Goal: Task Accomplishment & Management: Complete application form

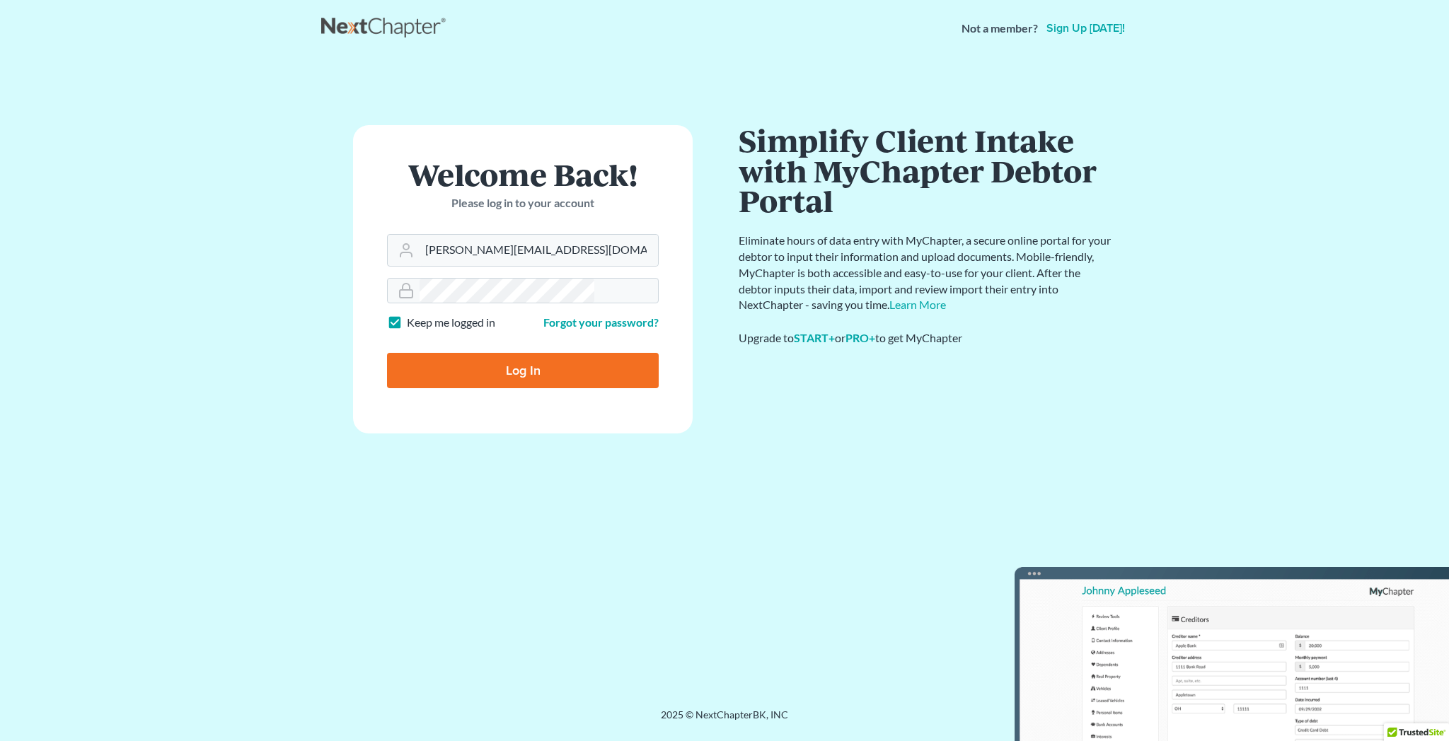
type input "[PERSON_NAME][EMAIL_ADDRESS][DOMAIN_NAME]"
click at [521, 353] on input "Log In" at bounding box center [523, 370] width 272 height 35
type input "Thinking..."
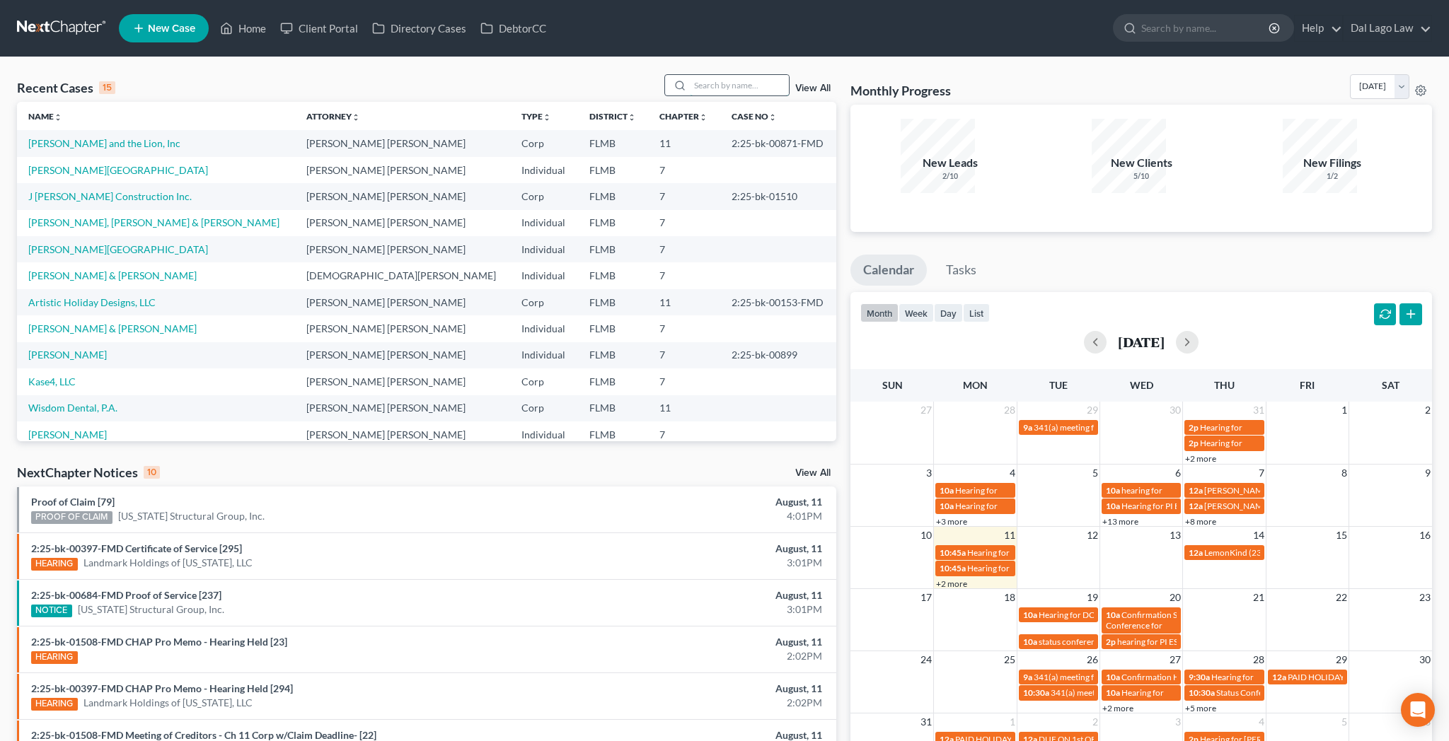
click at [748, 75] on input "search" at bounding box center [739, 85] width 99 height 21
type input "[PERSON_NAME]"
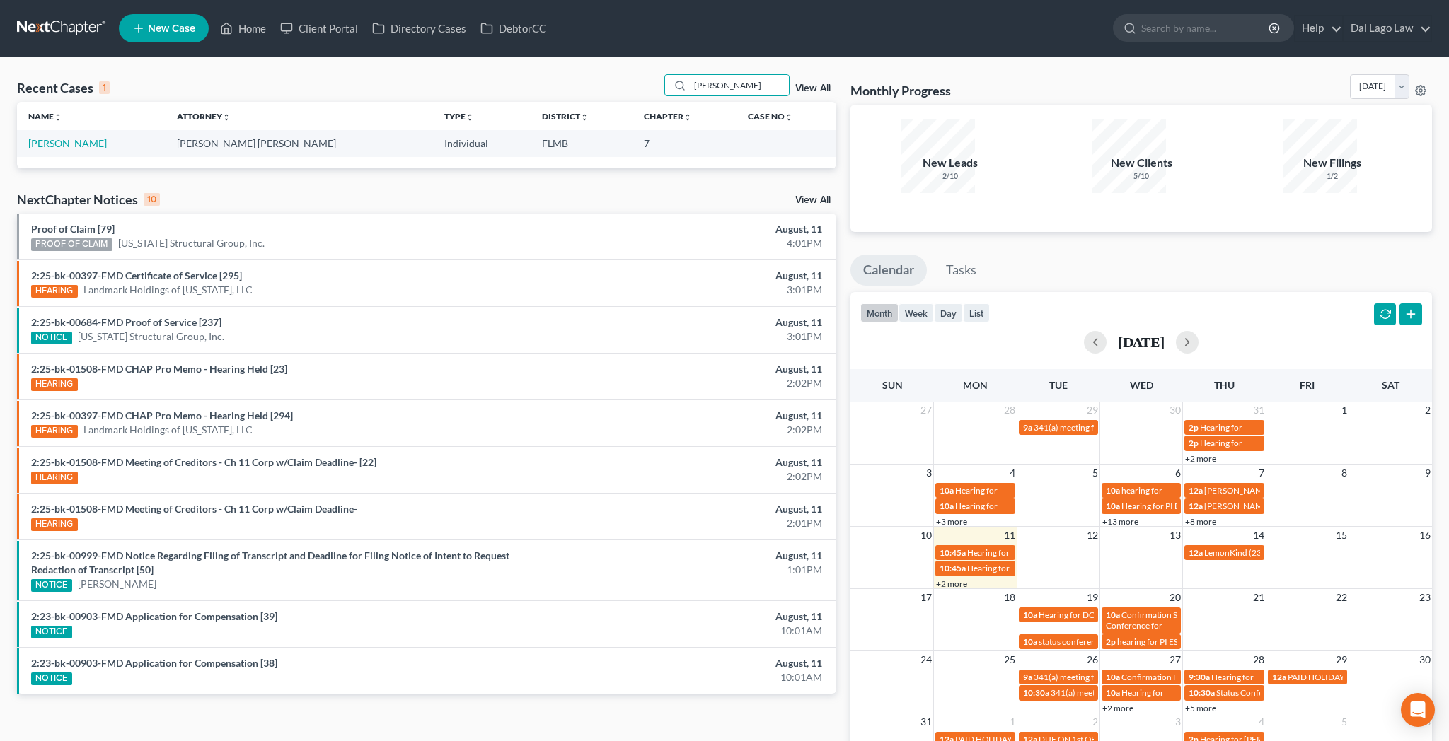
click at [45, 137] on link "[PERSON_NAME]" at bounding box center [67, 143] width 79 height 12
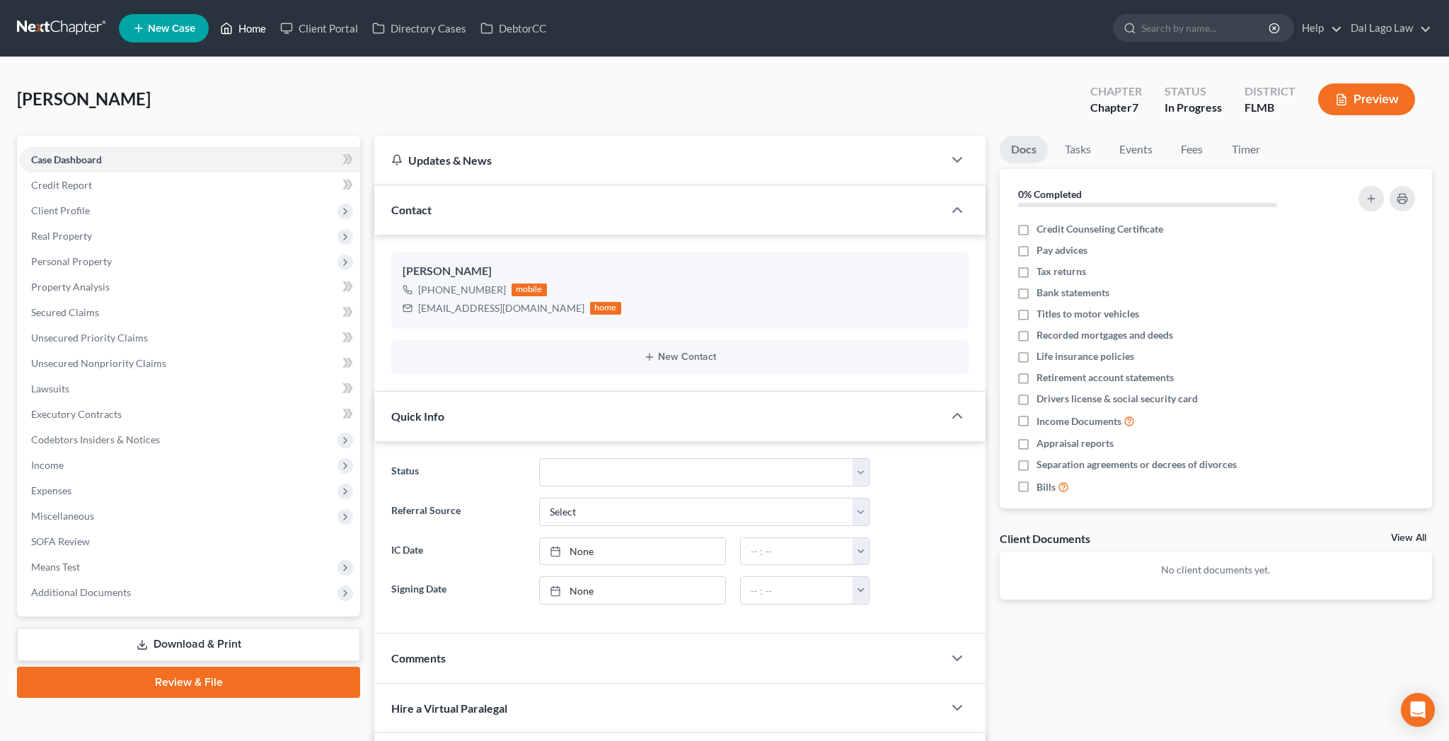
click at [215, 25] on link "Home" at bounding box center [243, 28] width 60 height 25
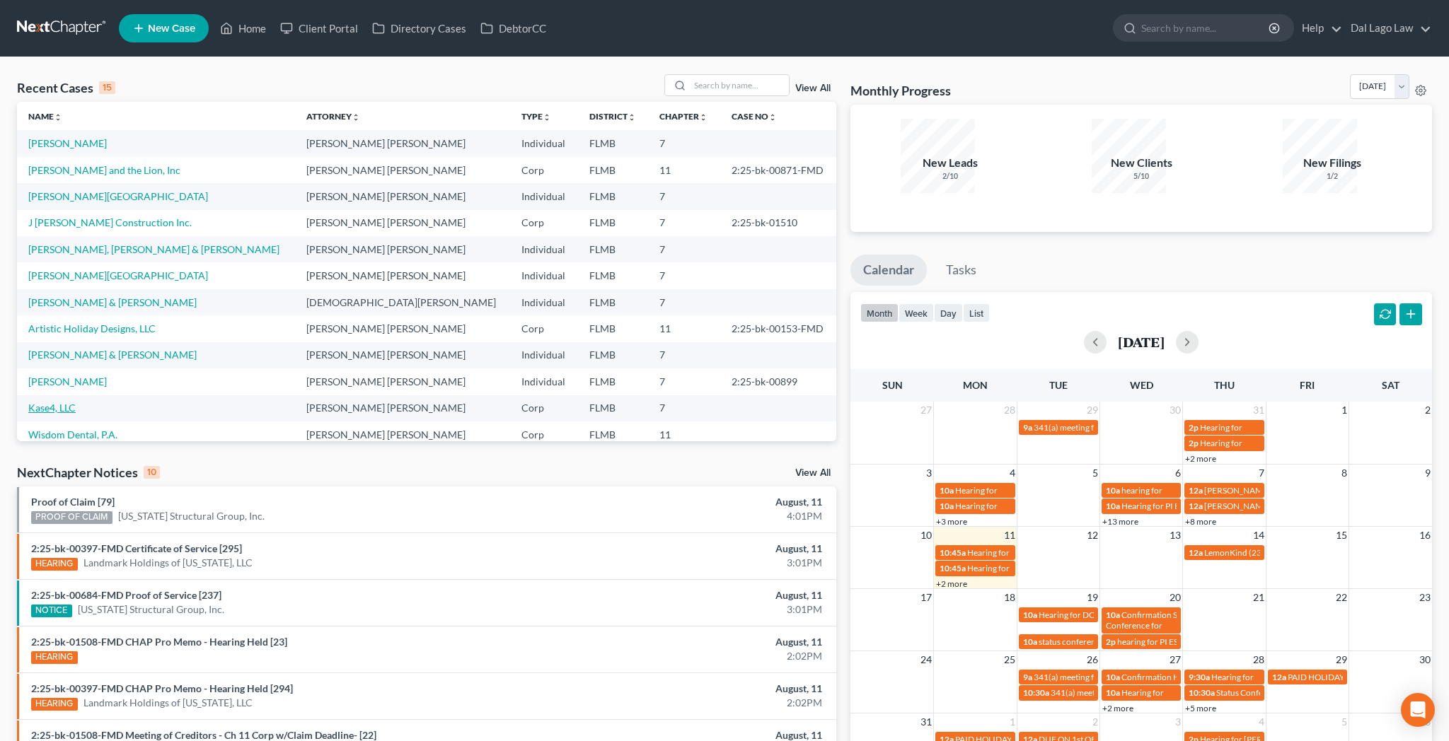
click at [32, 402] on link "Kase4, LLC" at bounding box center [51, 408] width 47 height 12
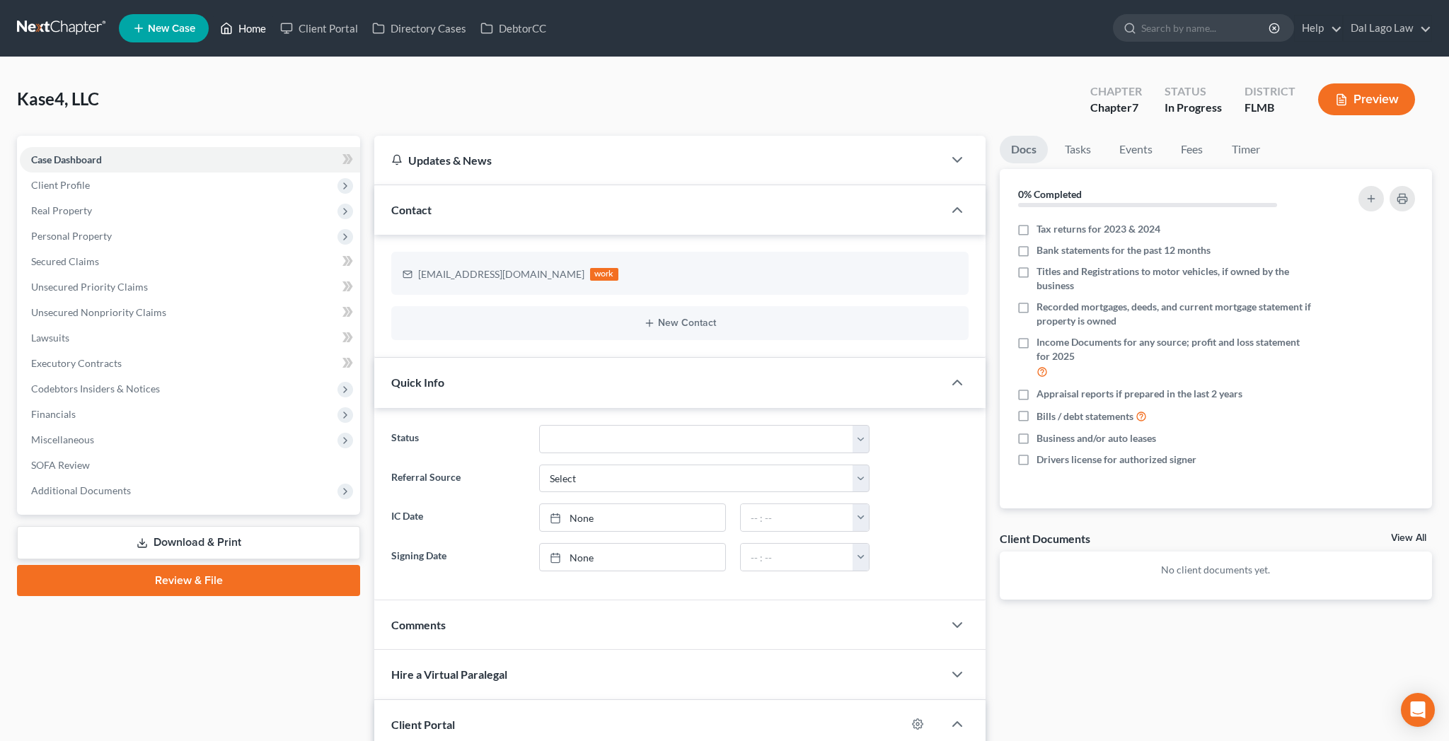
click at [216, 22] on link "Home" at bounding box center [243, 28] width 60 height 25
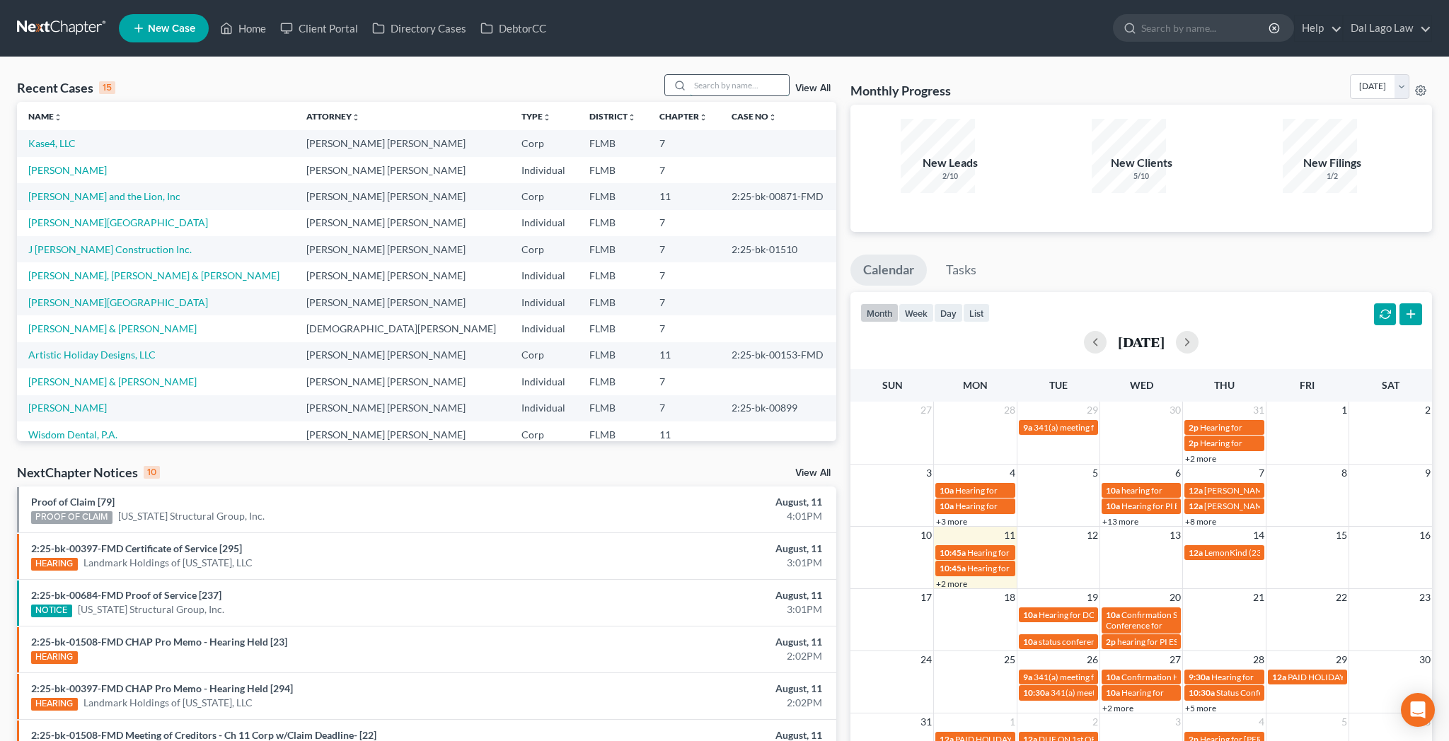
click at [748, 75] on input "search" at bounding box center [739, 85] width 99 height 21
type input "[PERSON_NAME]"
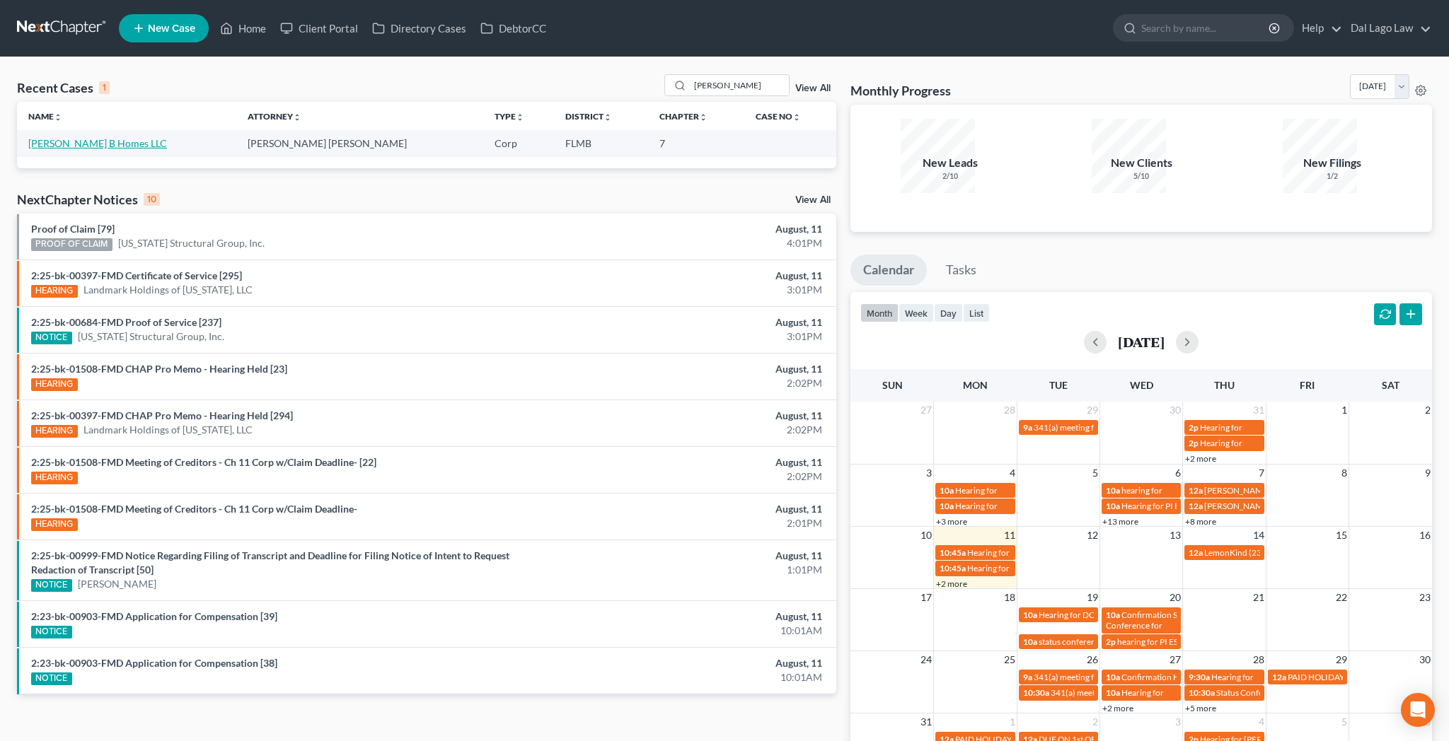
click at [72, 137] on link "[PERSON_NAME] B Homes LLC" at bounding box center [97, 143] width 139 height 12
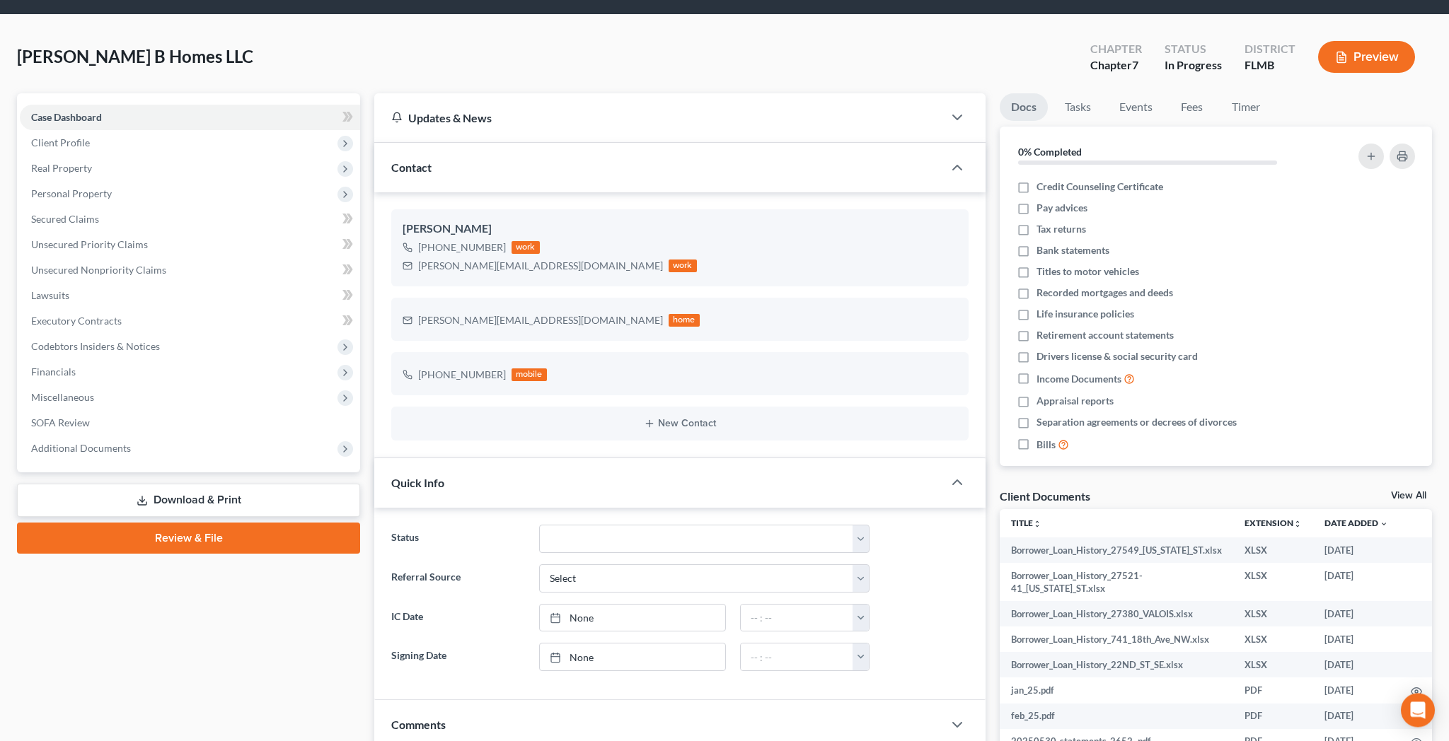
scroll to position [54, 0]
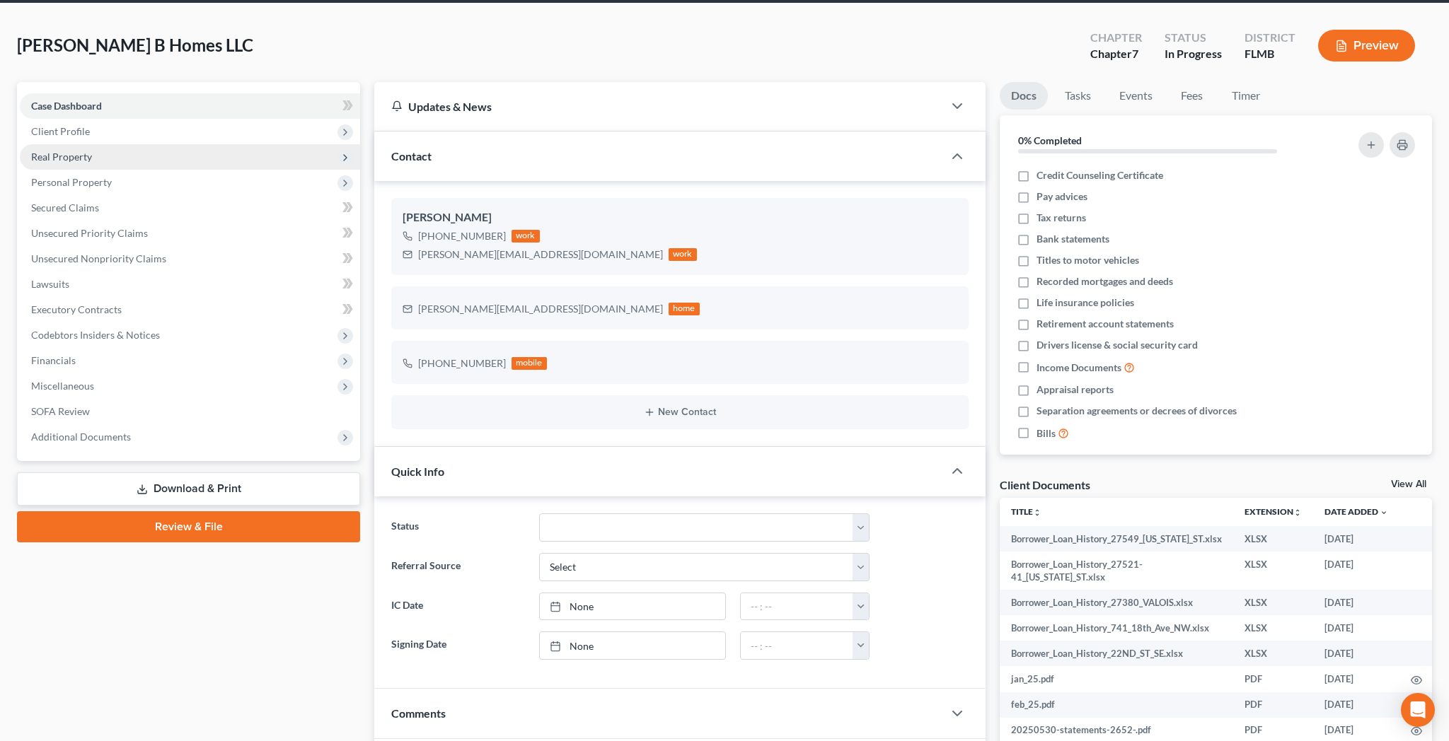
click at [59, 151] on span "Real Property" at bounding box center [61, 157] width 61 height 12
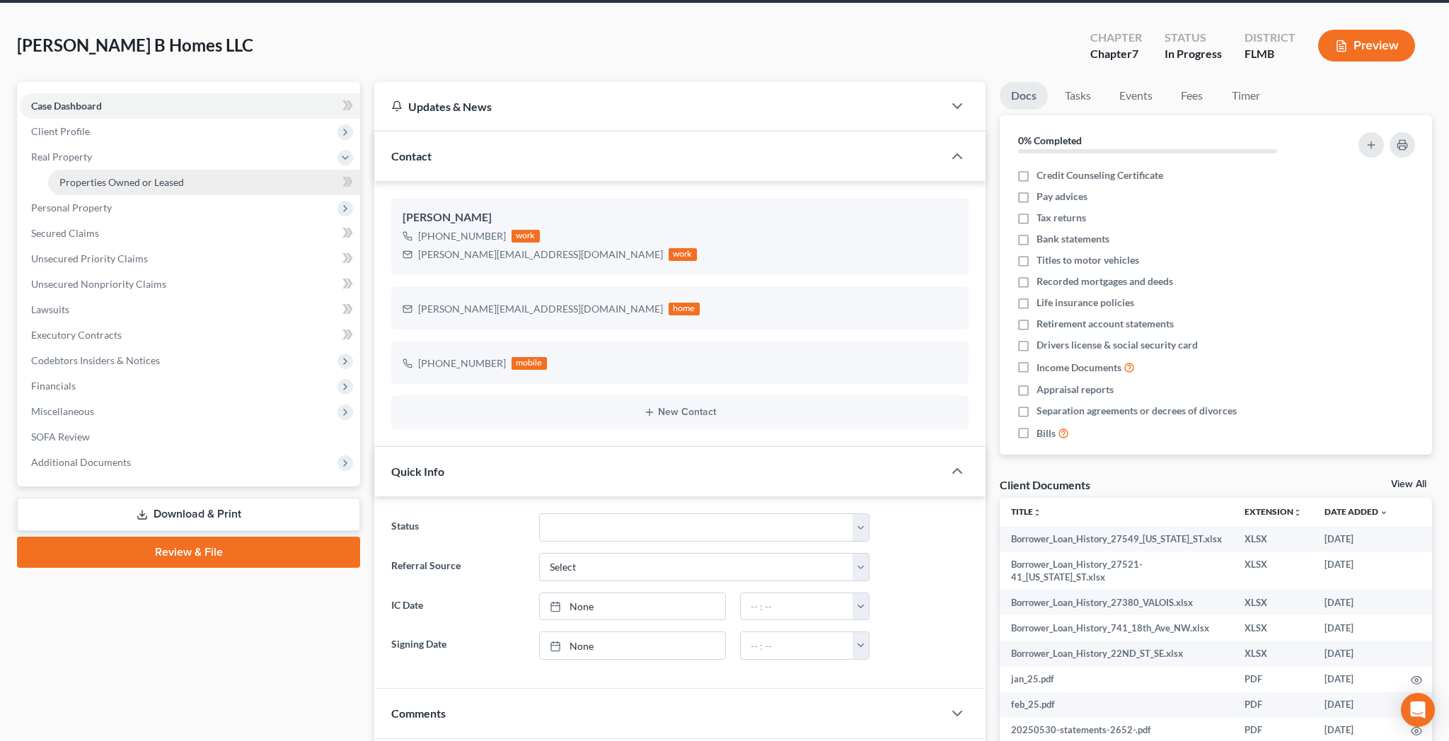
click at [61, 176] on span "Properties Owned or Leased" at bounding box center [121, 182] width 124 height 12
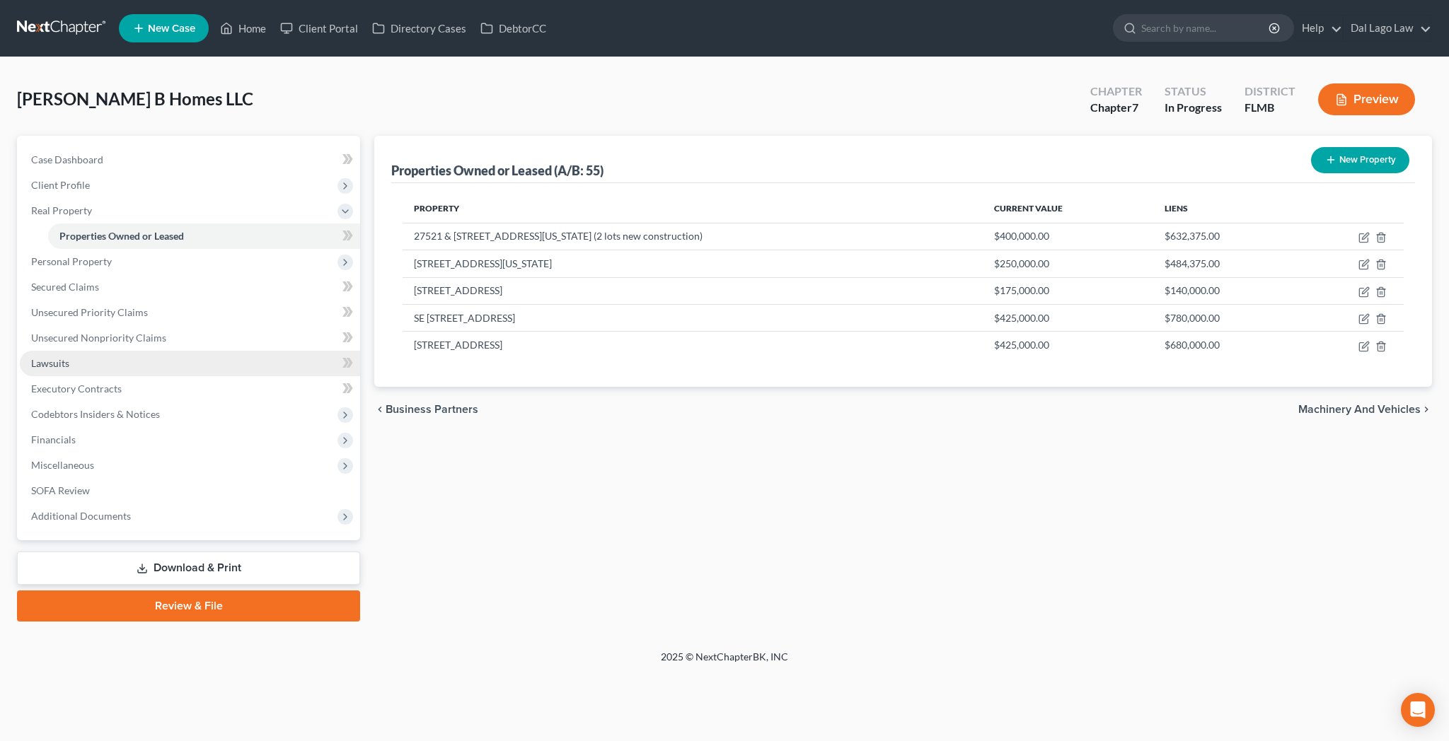
click at [47, 357] on span "Lawsuits" at bounding box center [50, 363] width 38 height 12
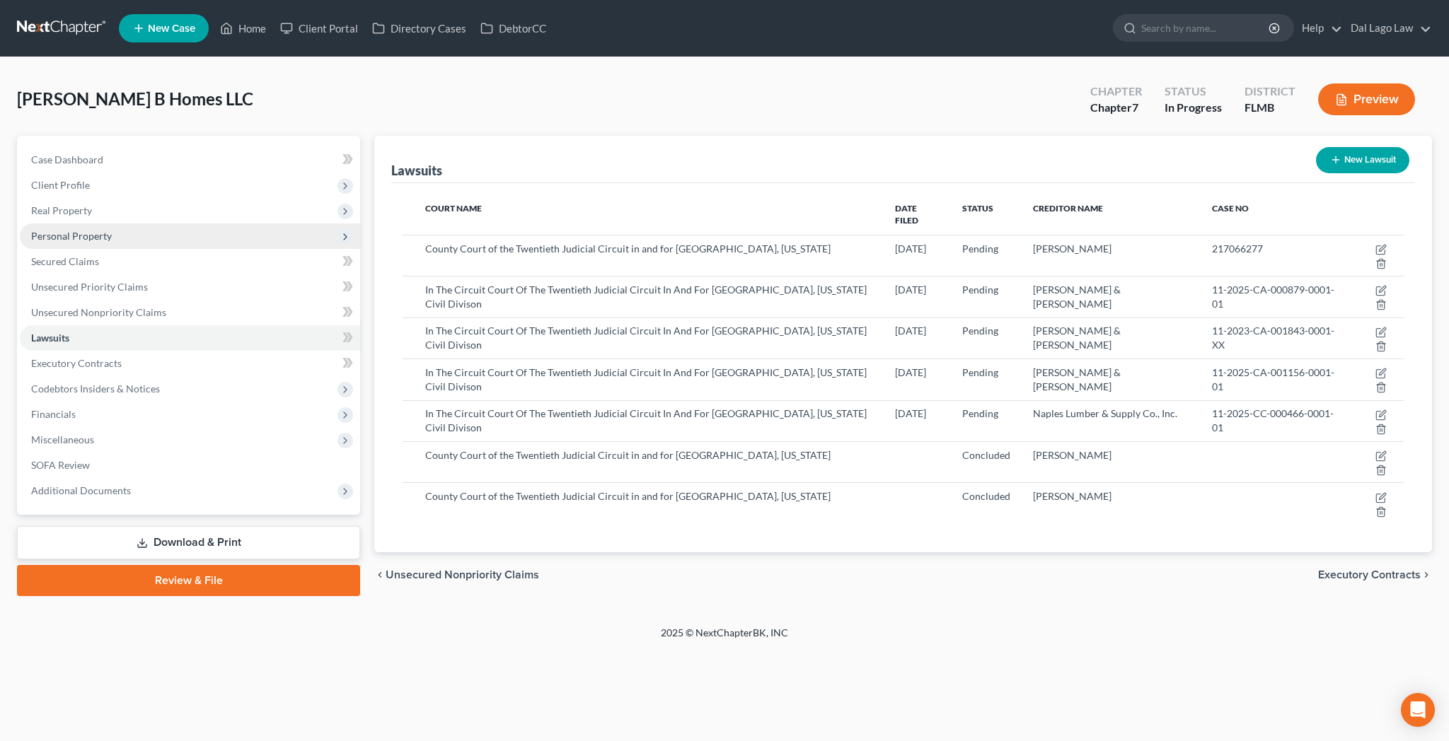
click at [52, 230] on span "Personal Property" at bounding box center [71, 236] width 81 height 12
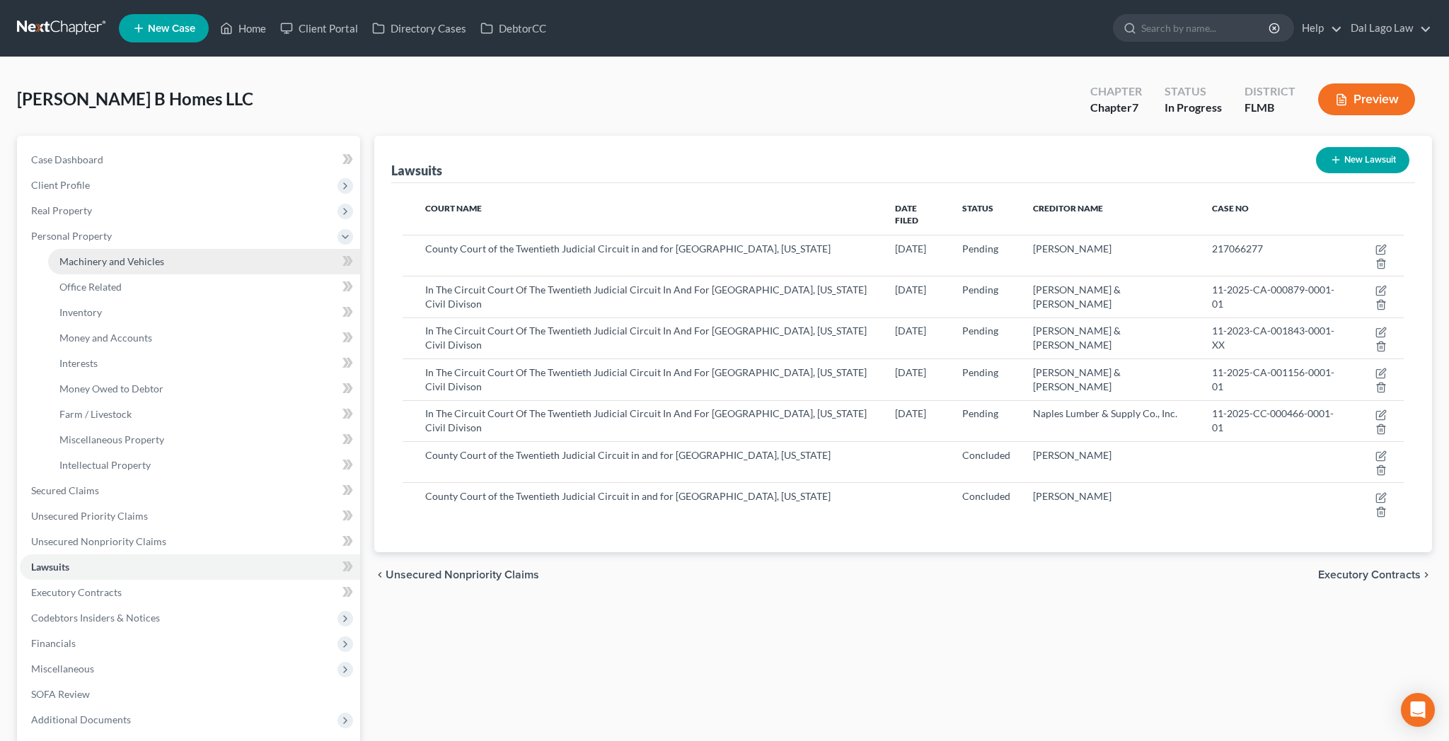
click at [58, 249] on link "Machinery and Vehicles" at bounding box center [204, 261] width 312 height 25
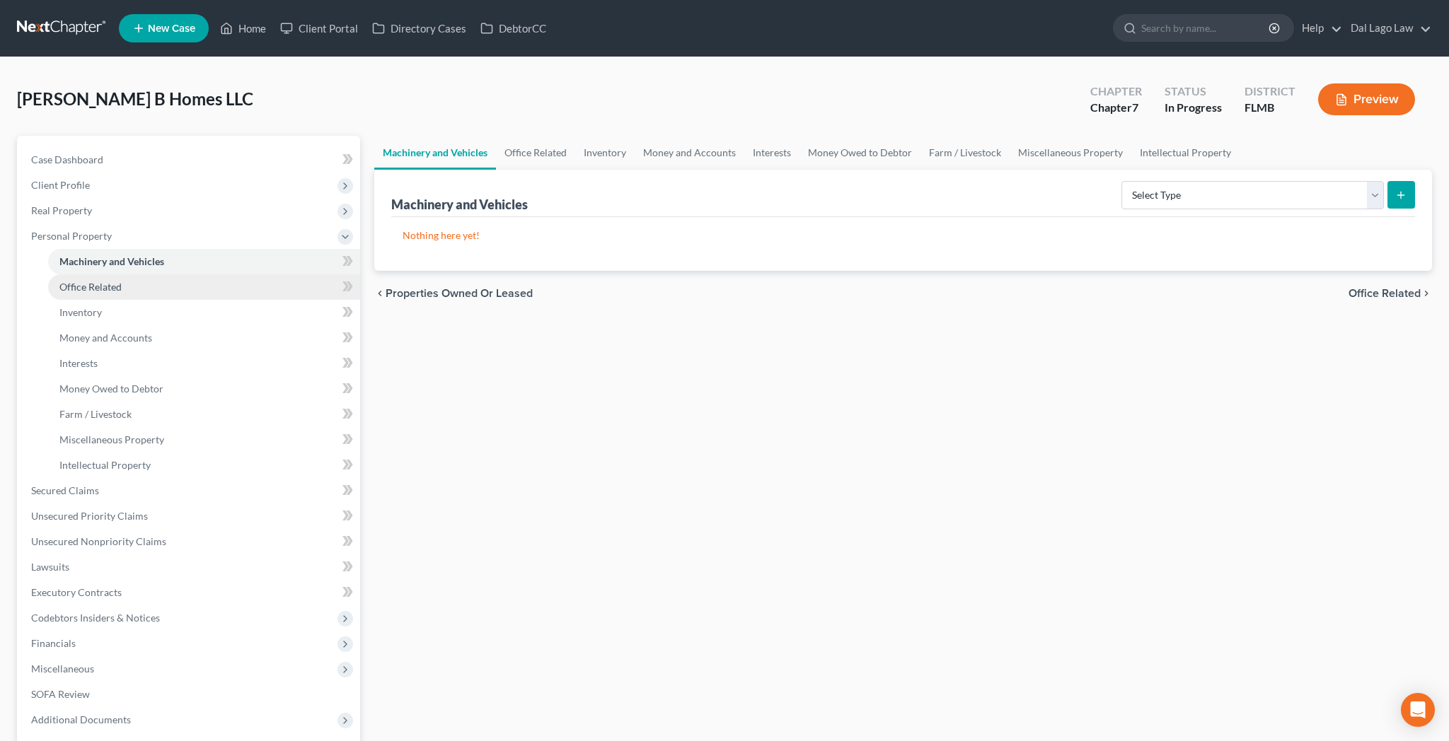
click at [62, 281] on span "Office Related" at bounding box center [90, 287] width 62 height 12
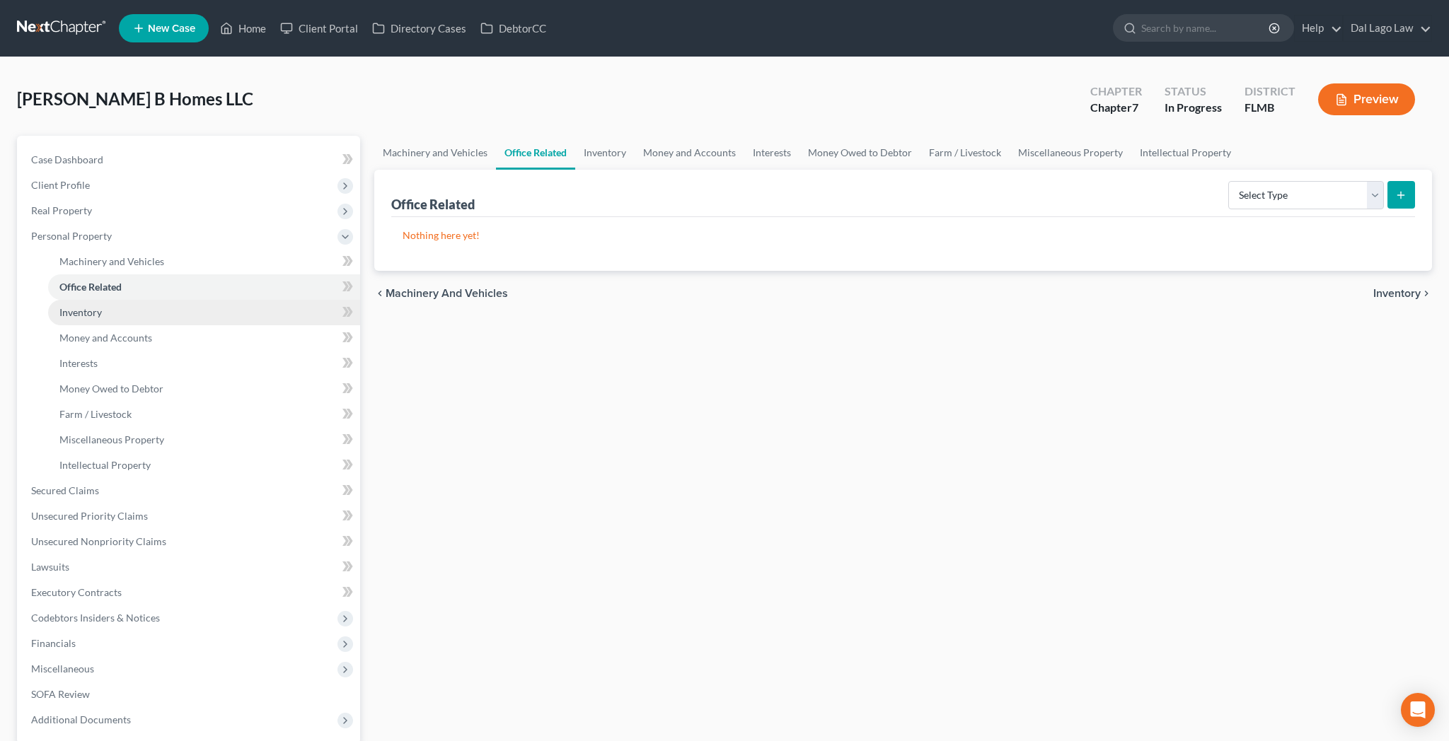
click at [64, 306] on span "Inventory" at bounding box center [80, 312] width 42 height 12
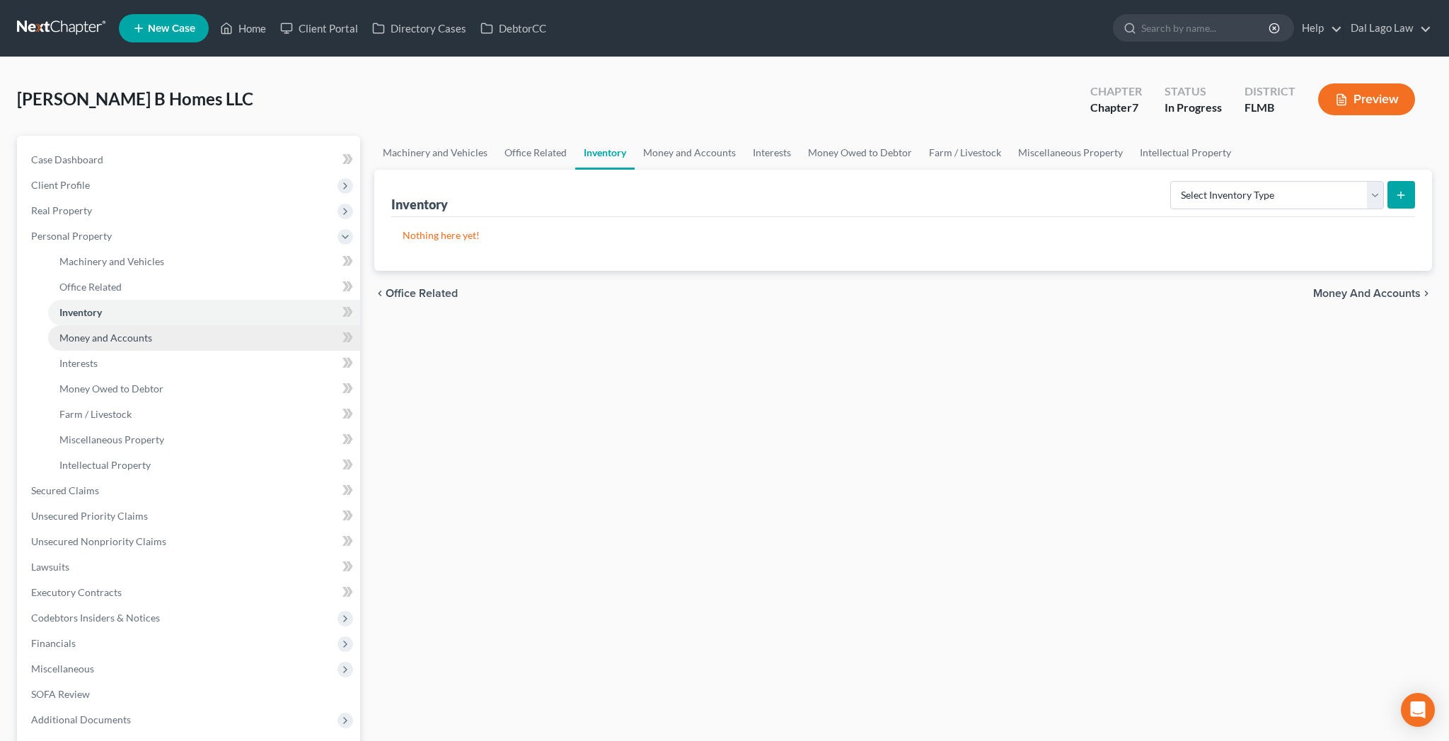
click at [69, 332] on span "Money and Accounts" at bounding box center [105, 338] width 93 height 12
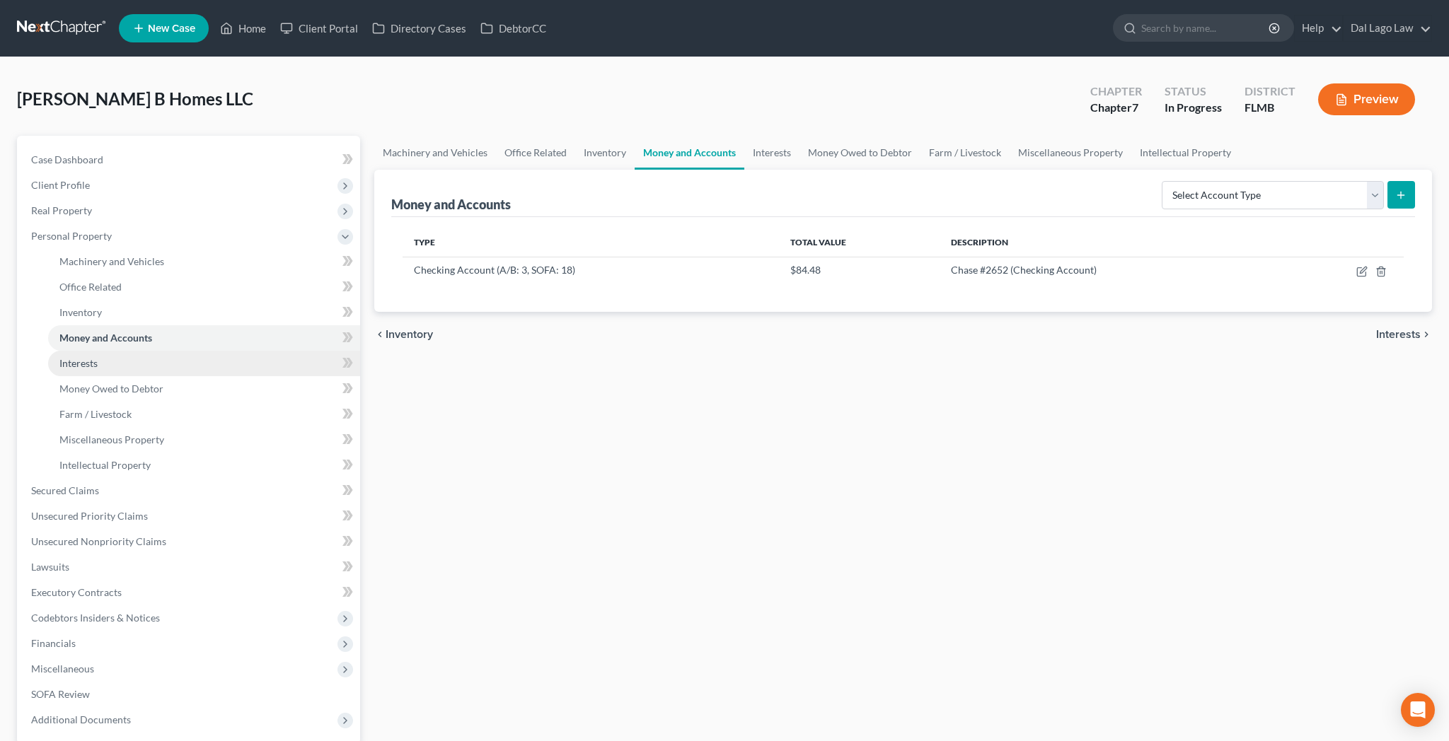
click at [64, 357] on span "Interests" at bounding box center [78, 363] width 38 height 12
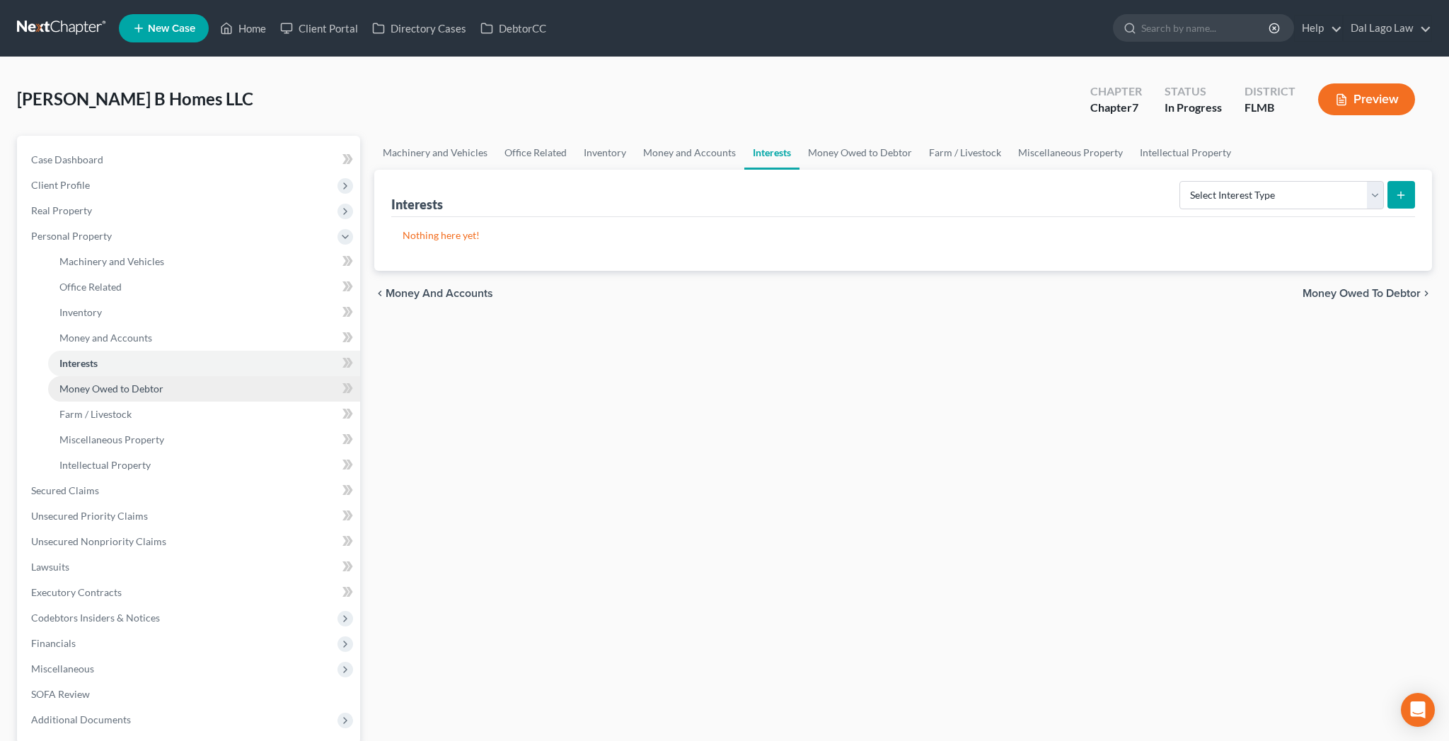
click at [68, 383] on span "Money Owed to Debtor" at bounding box center [111, 389] width 104 height 12
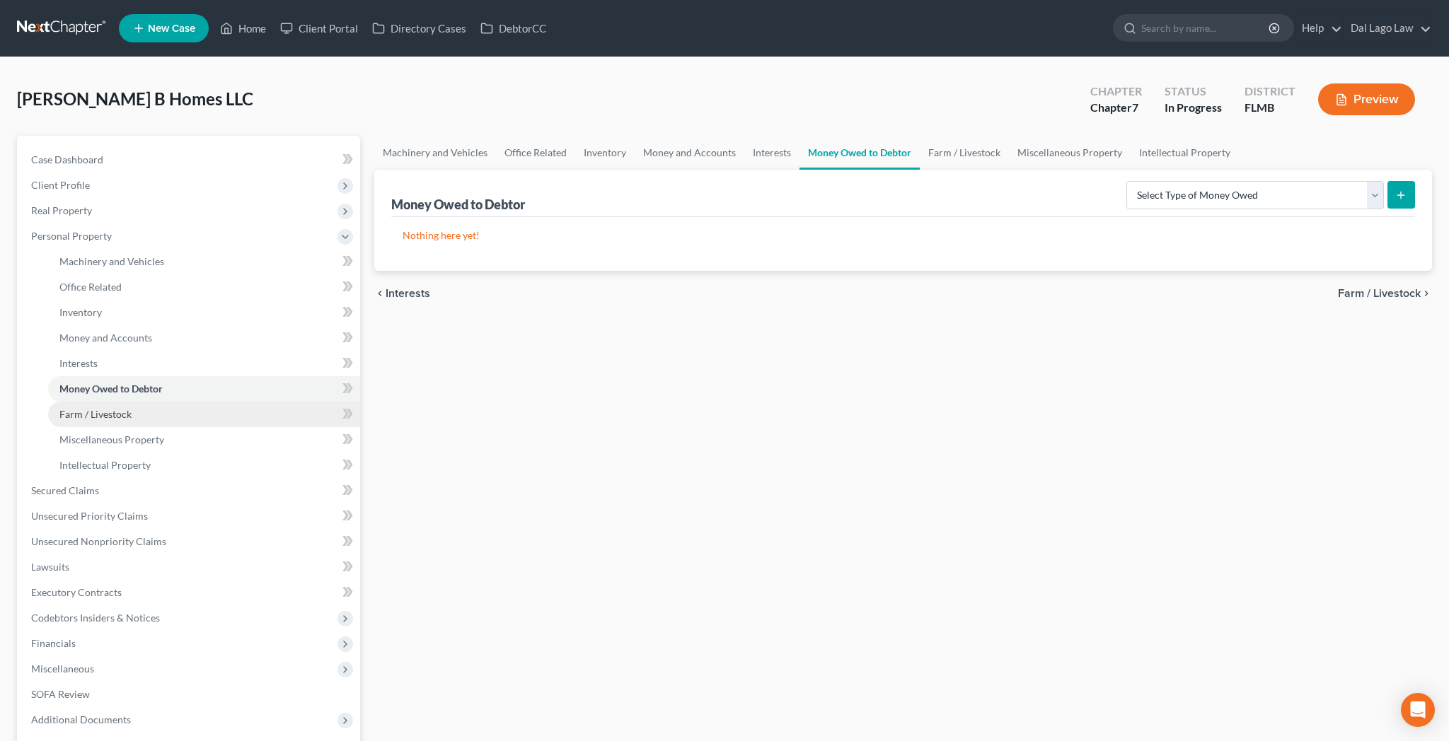
click at [68, 408] on span "Farm / Livestock" at bounding box center [95, 414] width 72 height 12
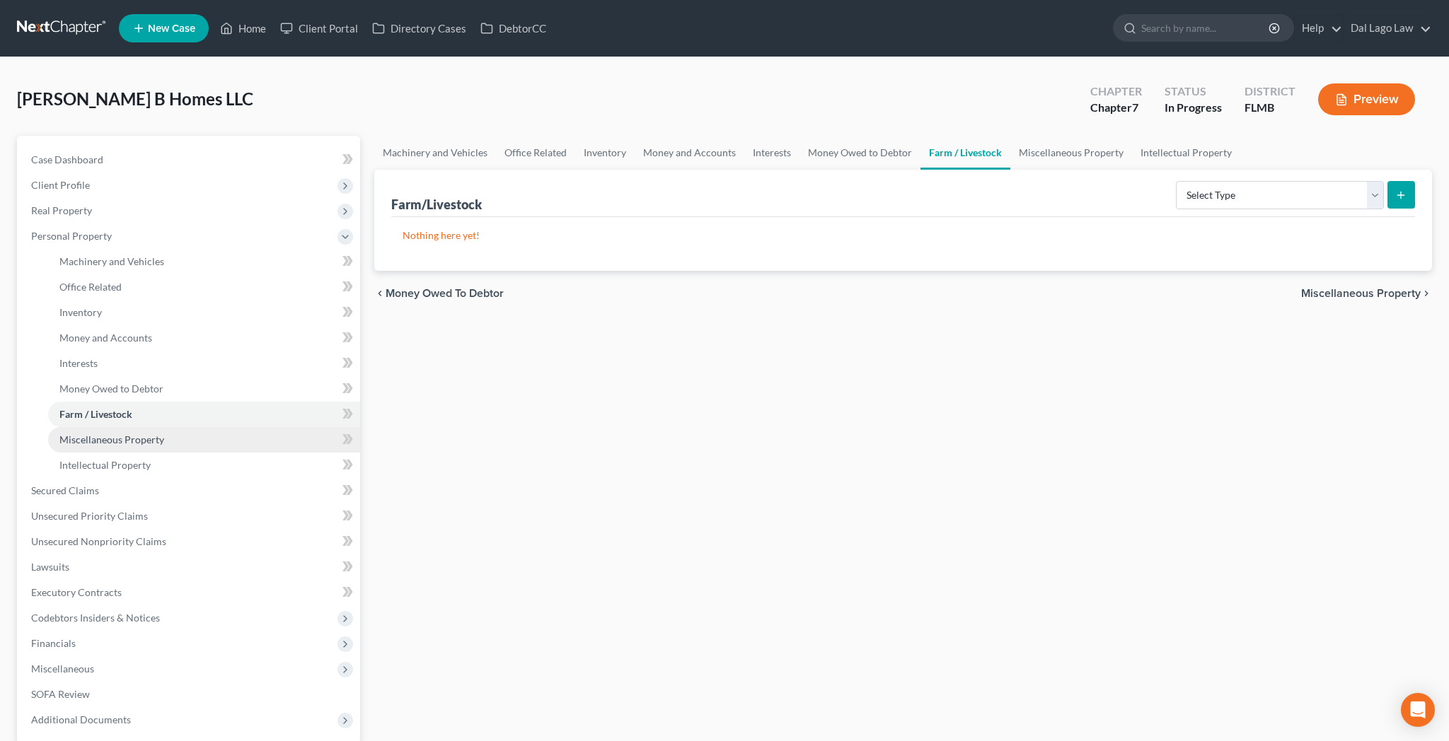
click at [67, 427] on link "Miscellaneous Property" at bounding box center [204, 439] width 312 height 25
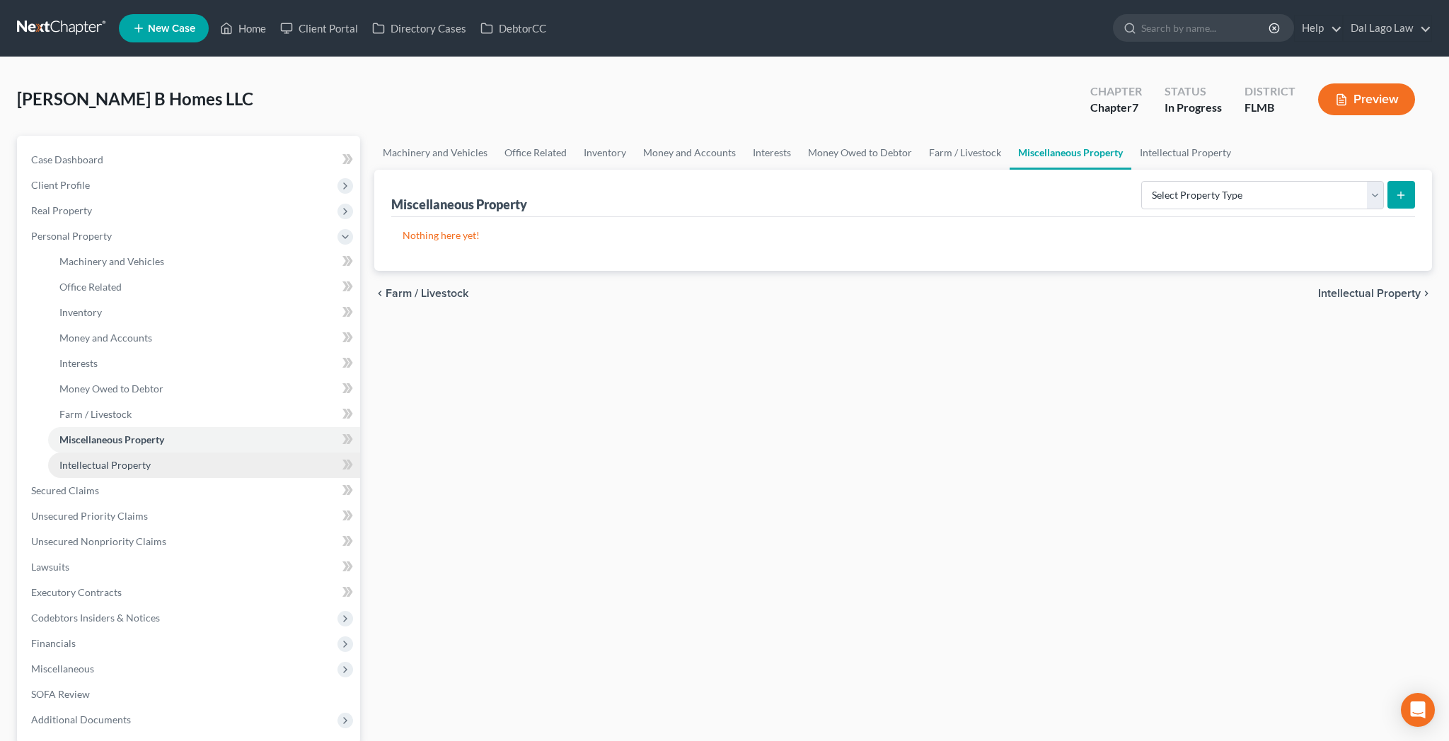
click at [66, 453] on link "Intellectual Property" at bounding box center [204, 465] width 312 height 25
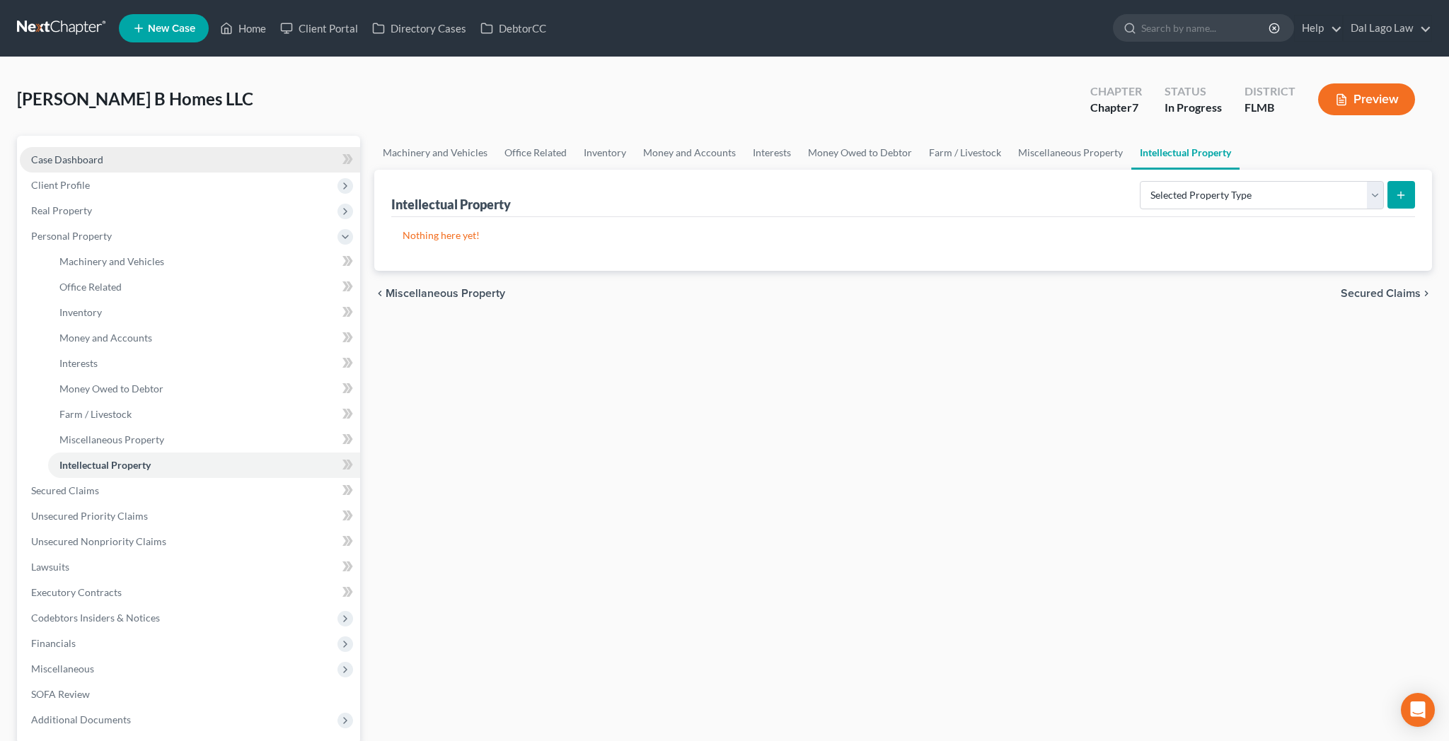
click at [40, 153] on span "Case Dashboard" at bounding box center [67, 159] width 72 height 12
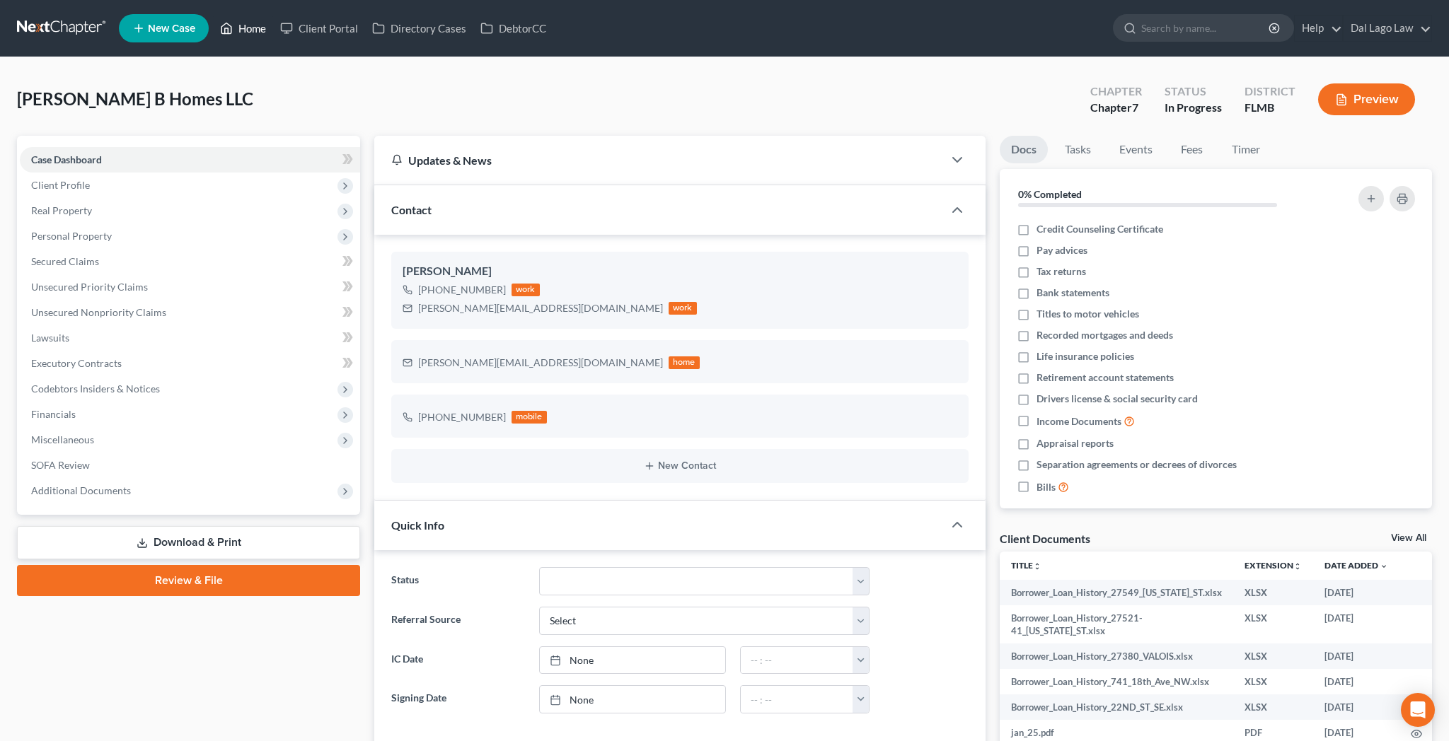
click at [213, 21] on link "Home" at bounding box center [243, 28] width 60 height 25
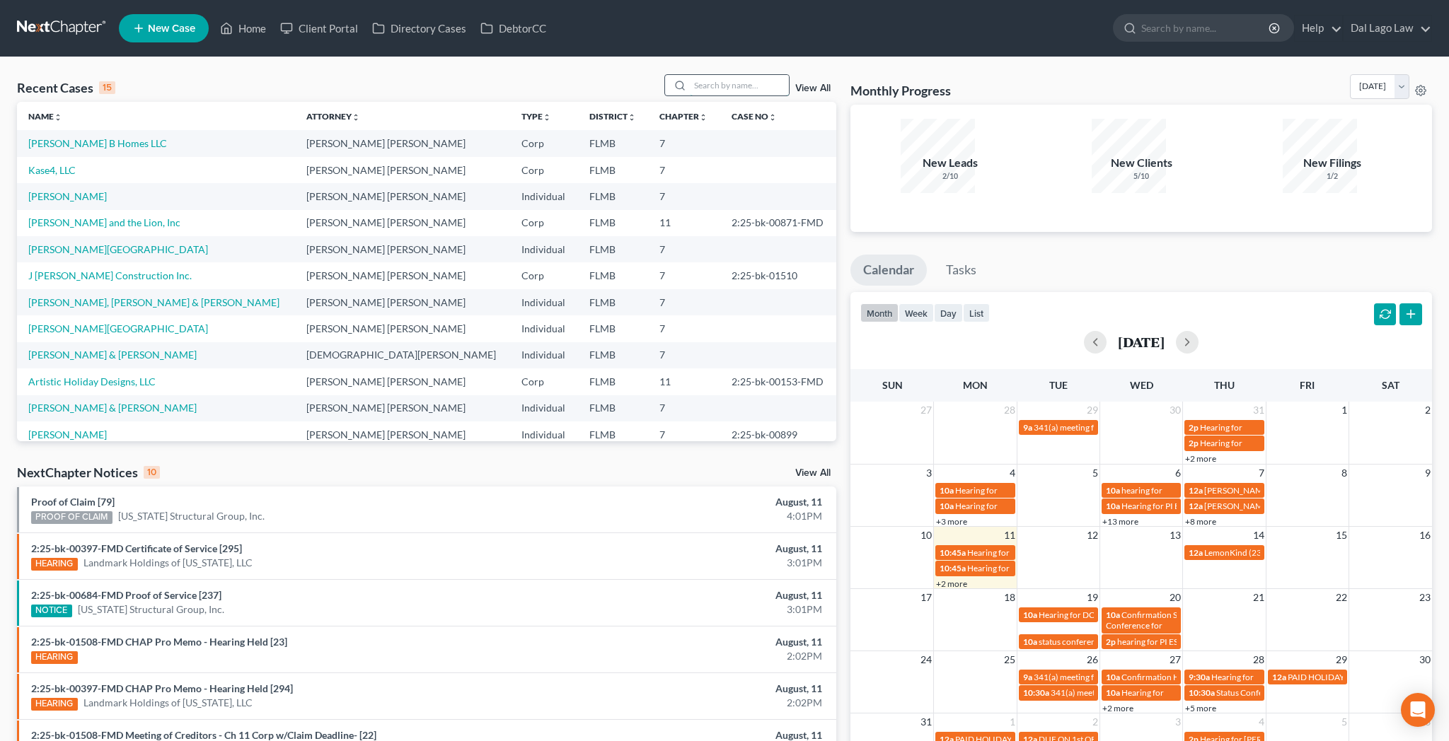
click at [754, 75] on input "search" at bounding box center [739, 85] width 99 height 21
type input "mccullou"
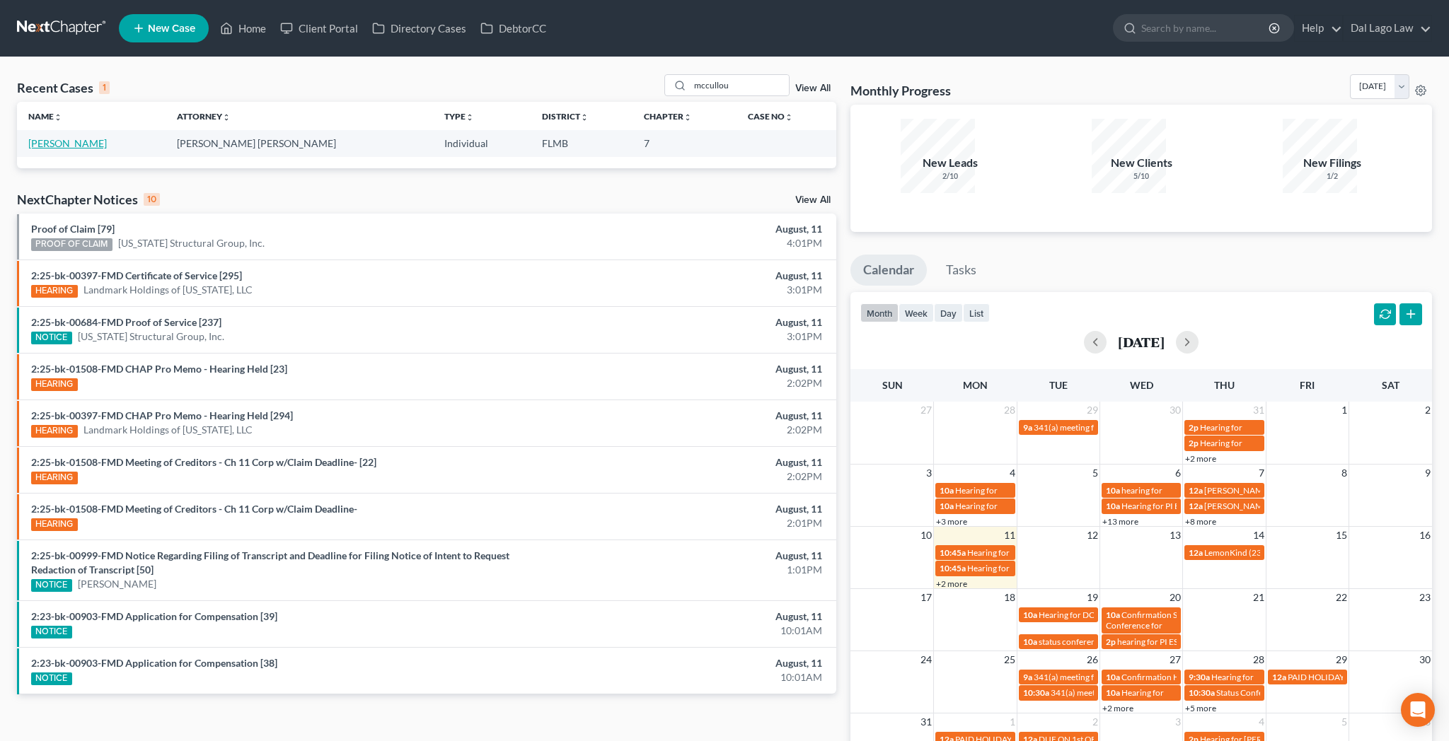
click at [40, 137] on link "[PERSON_NAME]" at bounding box center [67, 143] width 79 height 12
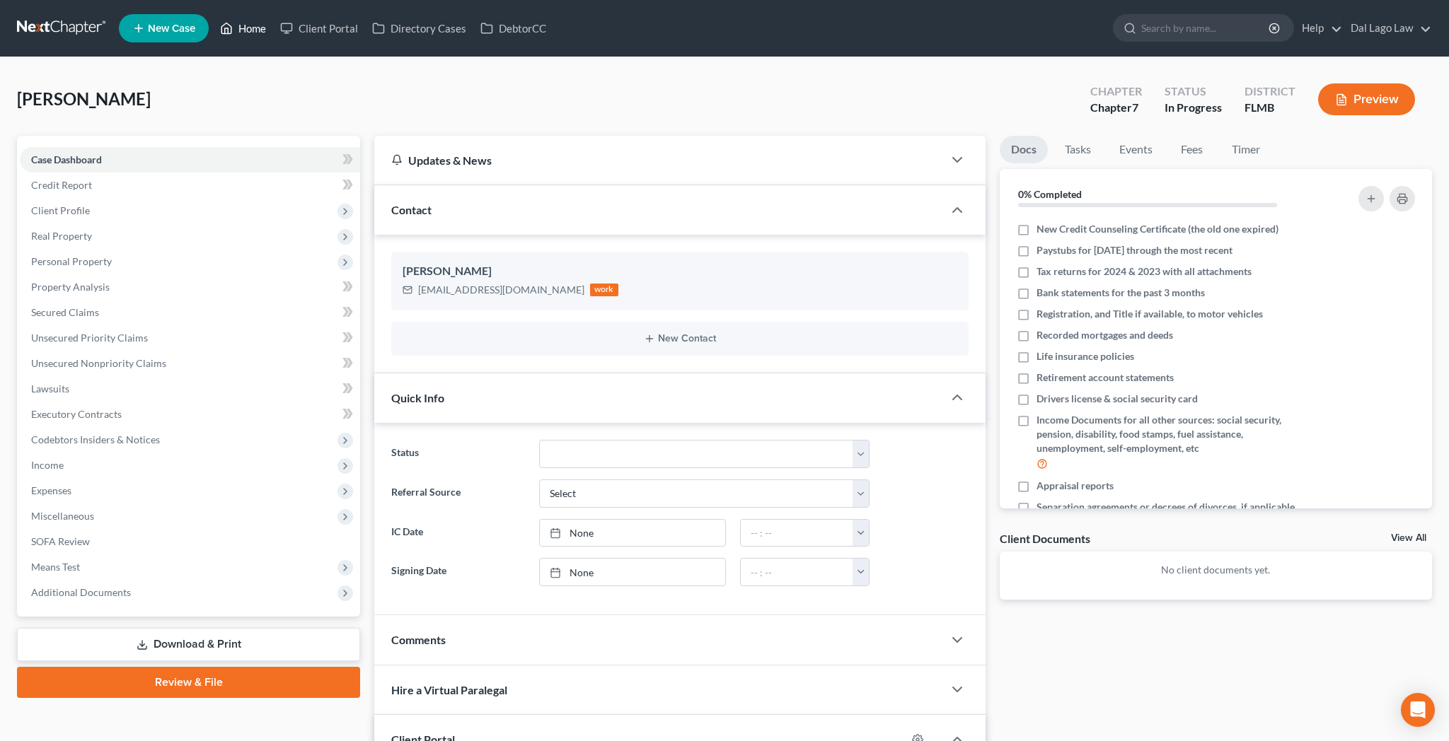
click at [219, 21] on link "Home" at bounding box center [243, 28] width 60 height 25
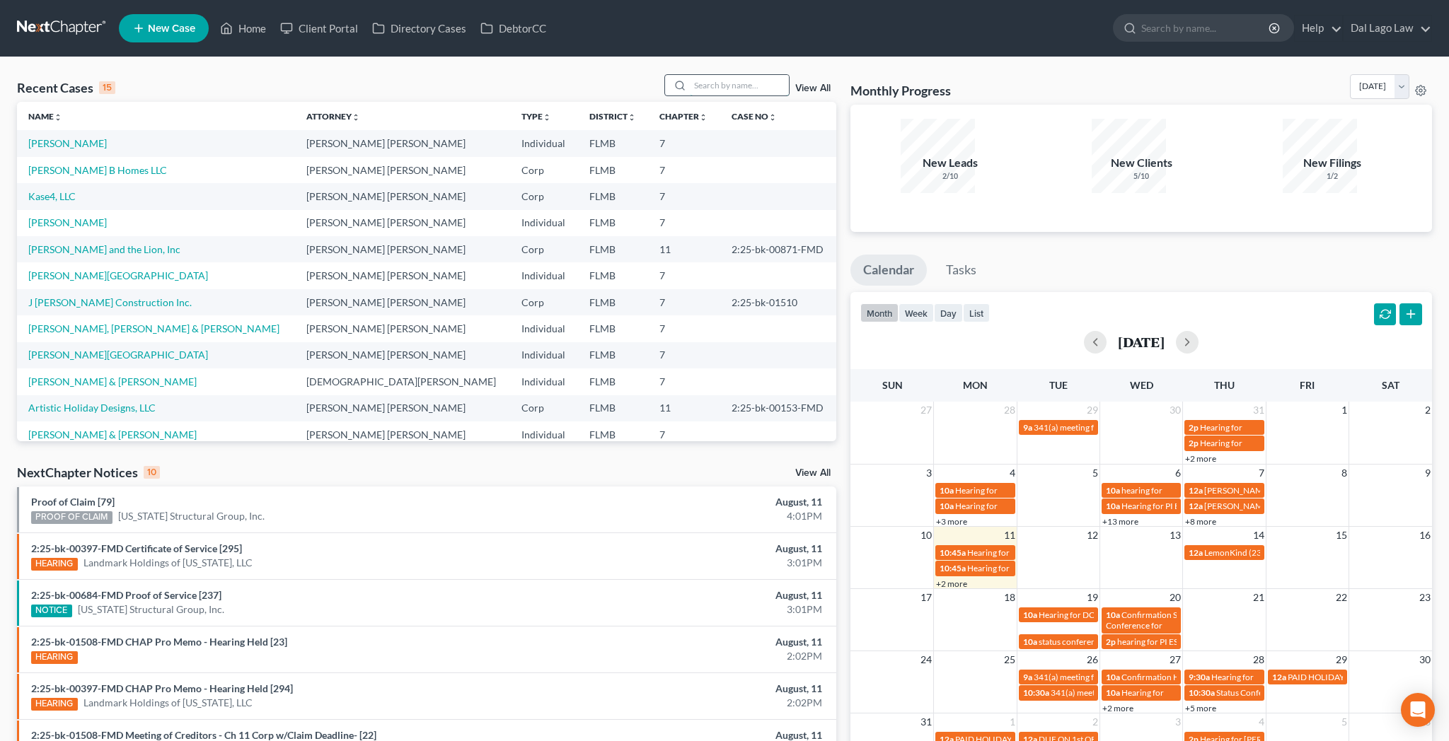
click at [744, 75] on input "search" at bounding box center [739, 85] width 99 height 21
type input "[PERSON_NAME]"
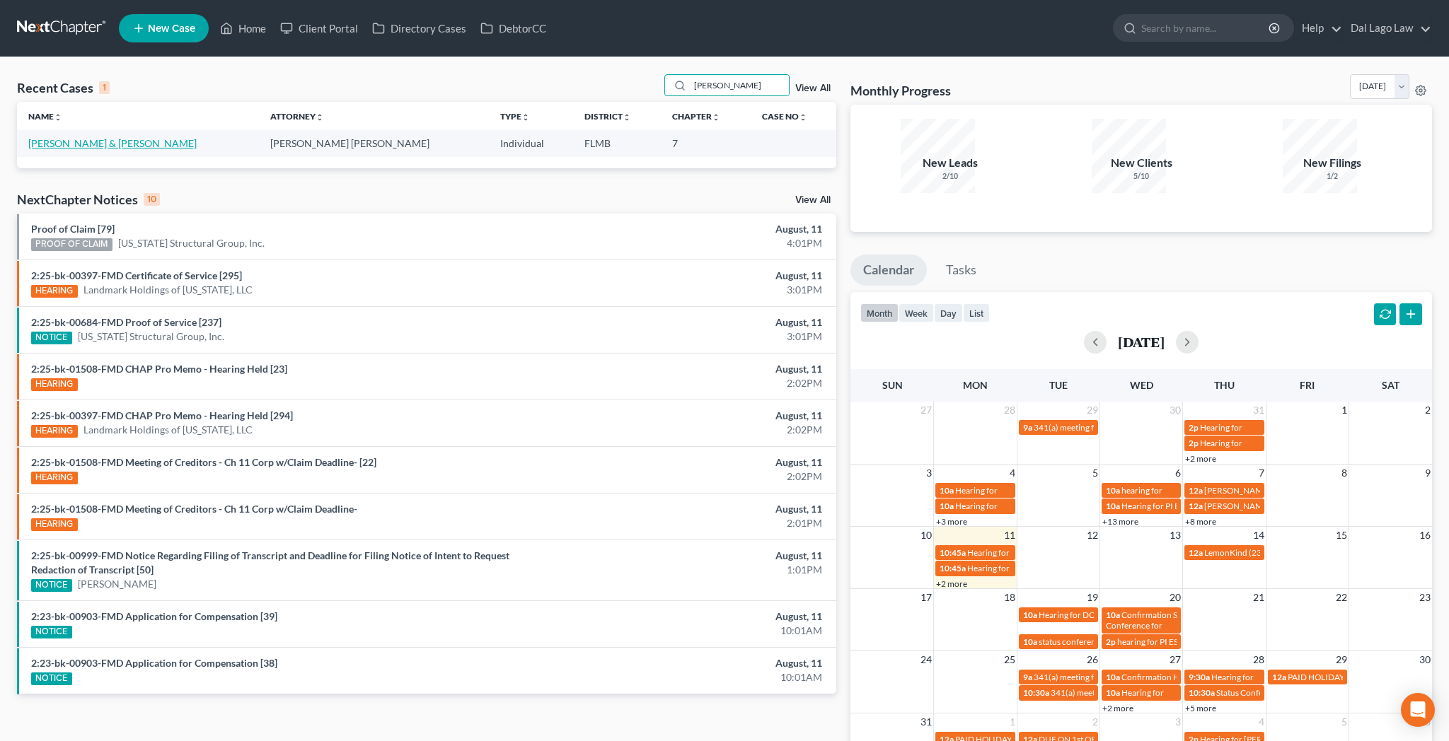
click at [64, 137] on link "[PERSON_NAME] & [PERSON_NAME]" at bounding box center [112, 143] width 168 height 12
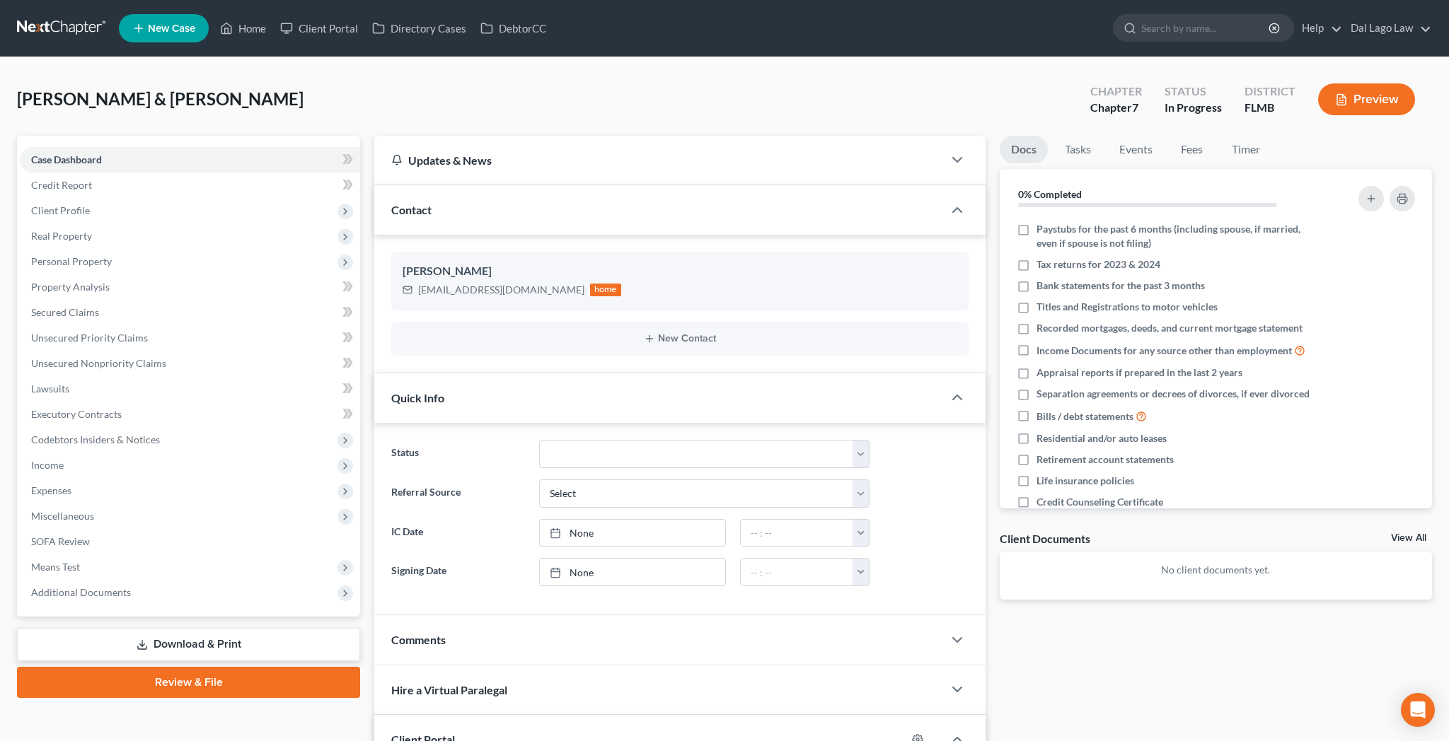
click at [214, 23] on link "Home" at bounding box center [243, 28] width 60 height 25
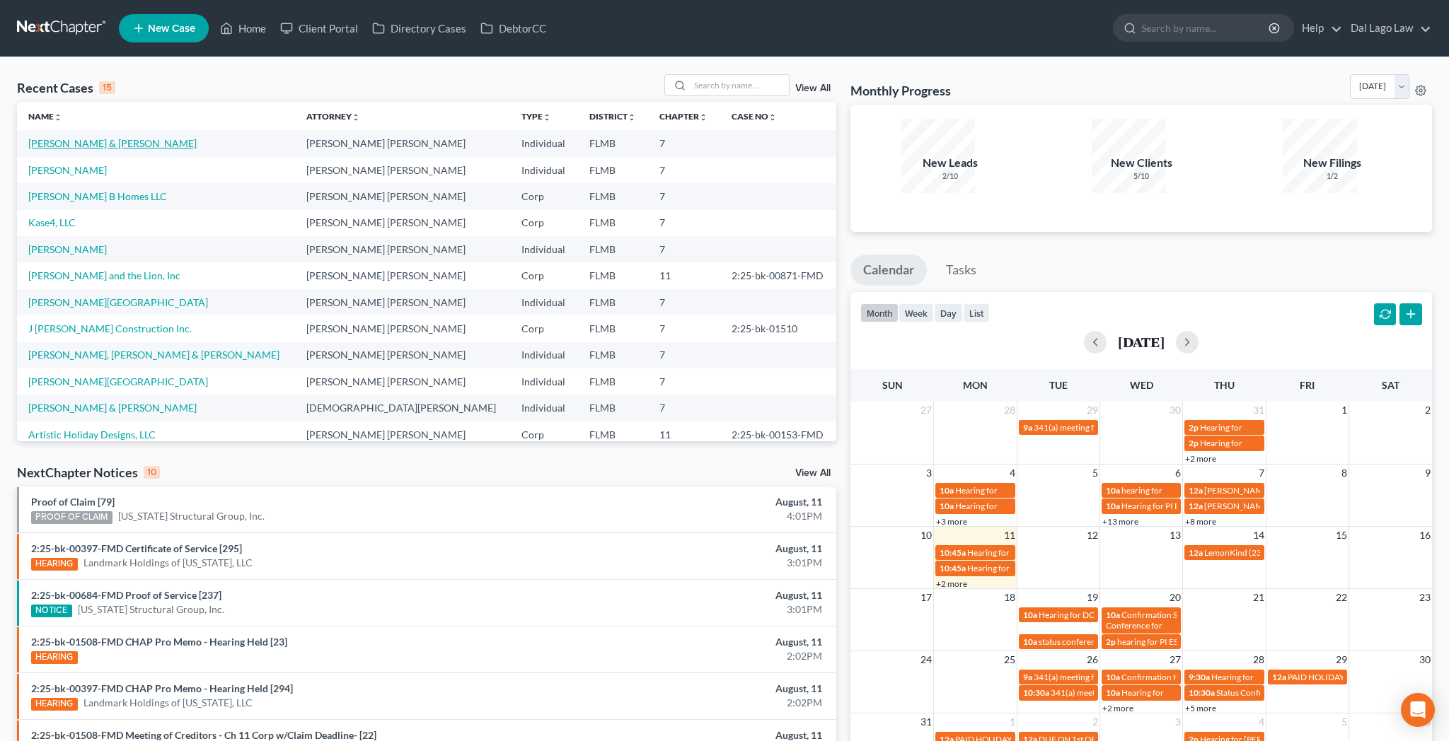
click at [56, 137] on link "[PERSON_NAME] & [PERSON_NAME]" at bounding box center [112, 143] width 168 height 12
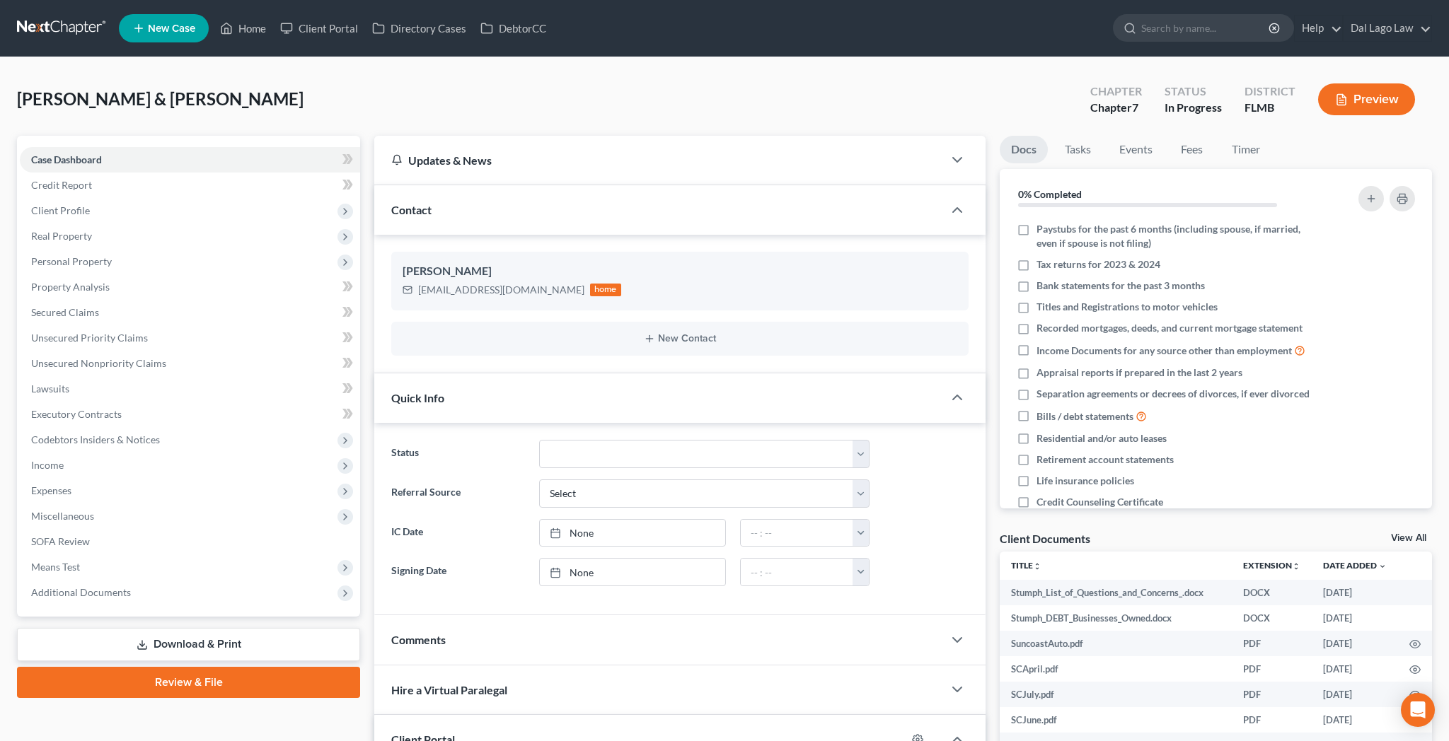
click at [1415, 533] on link "View All" at bounding box center [1408, 538] width 35 height 10
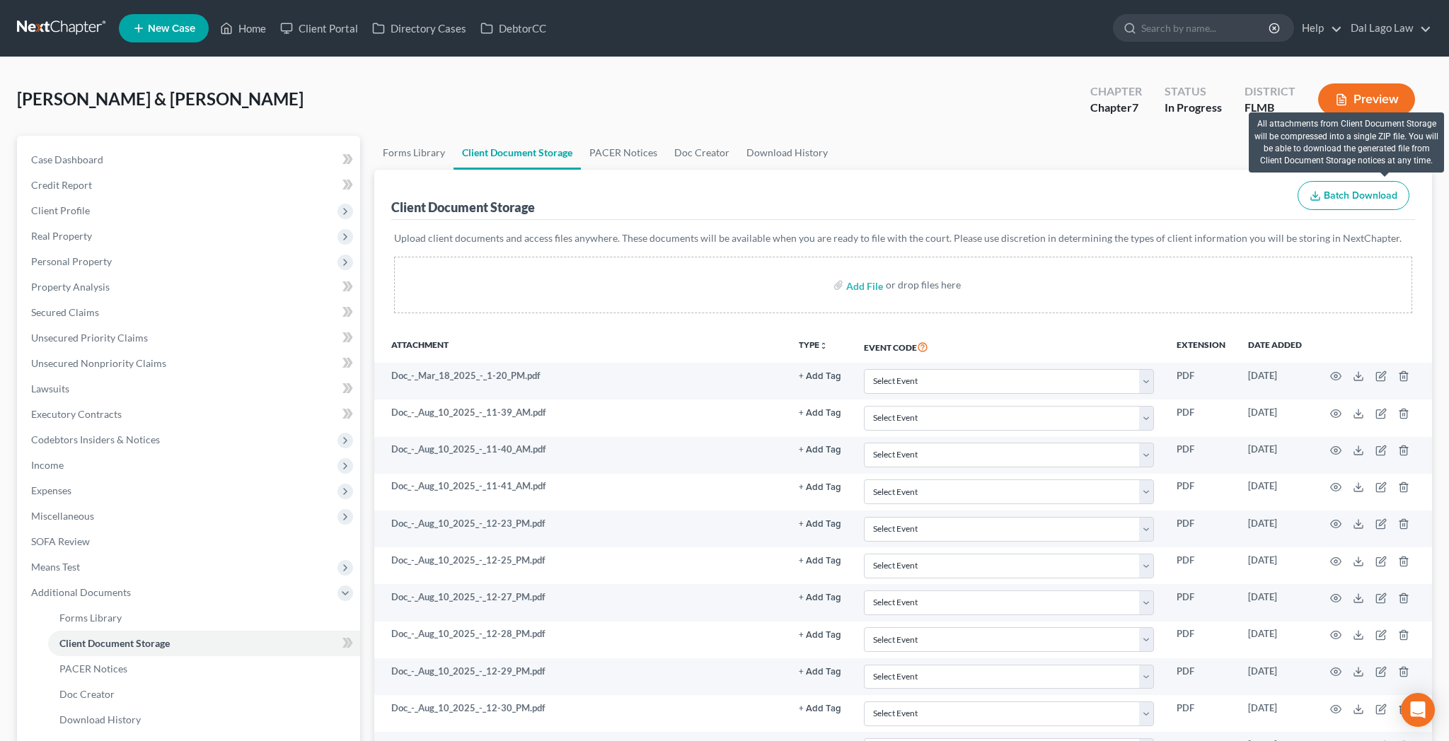
click at [1384, 190] on span "Batch Download" at bounding box center [1360, 196] width 74 height 12
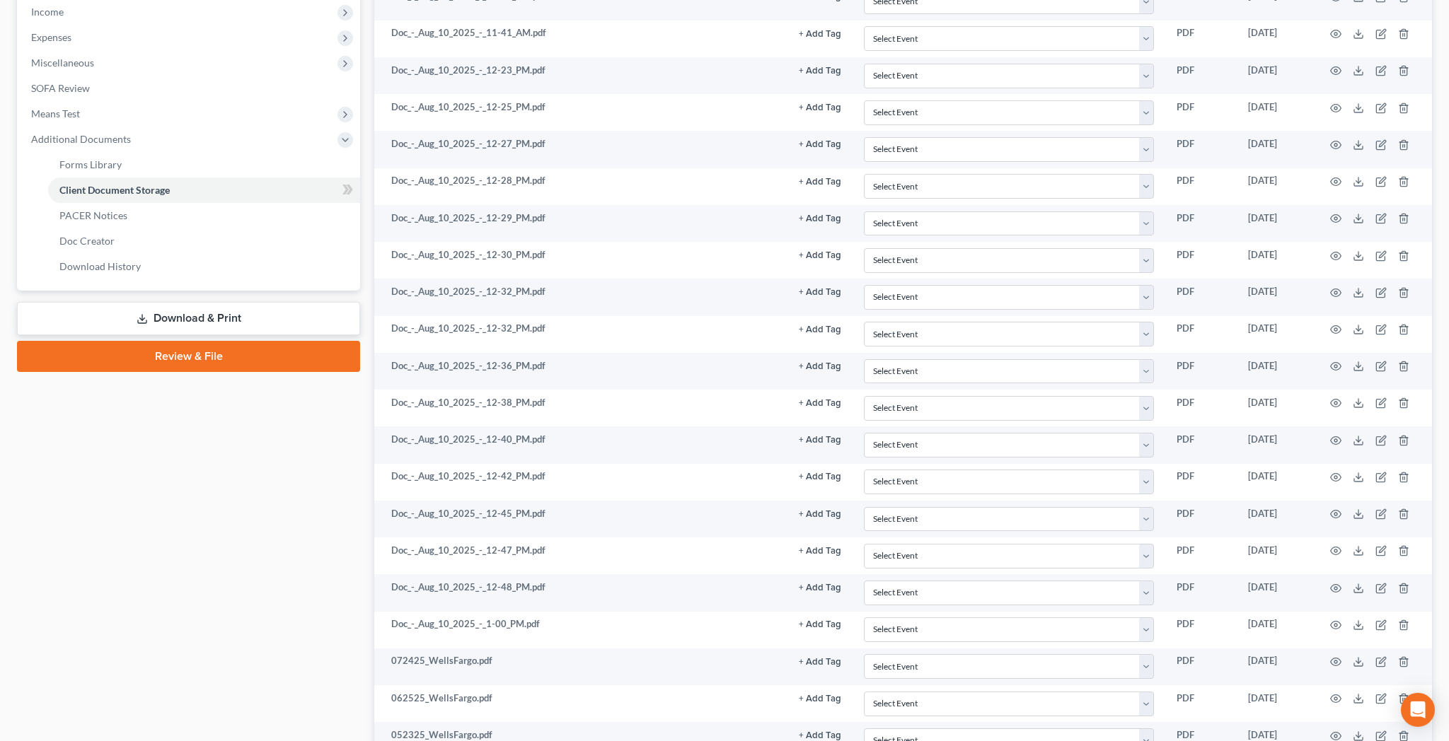
scroll to position [569, 0]
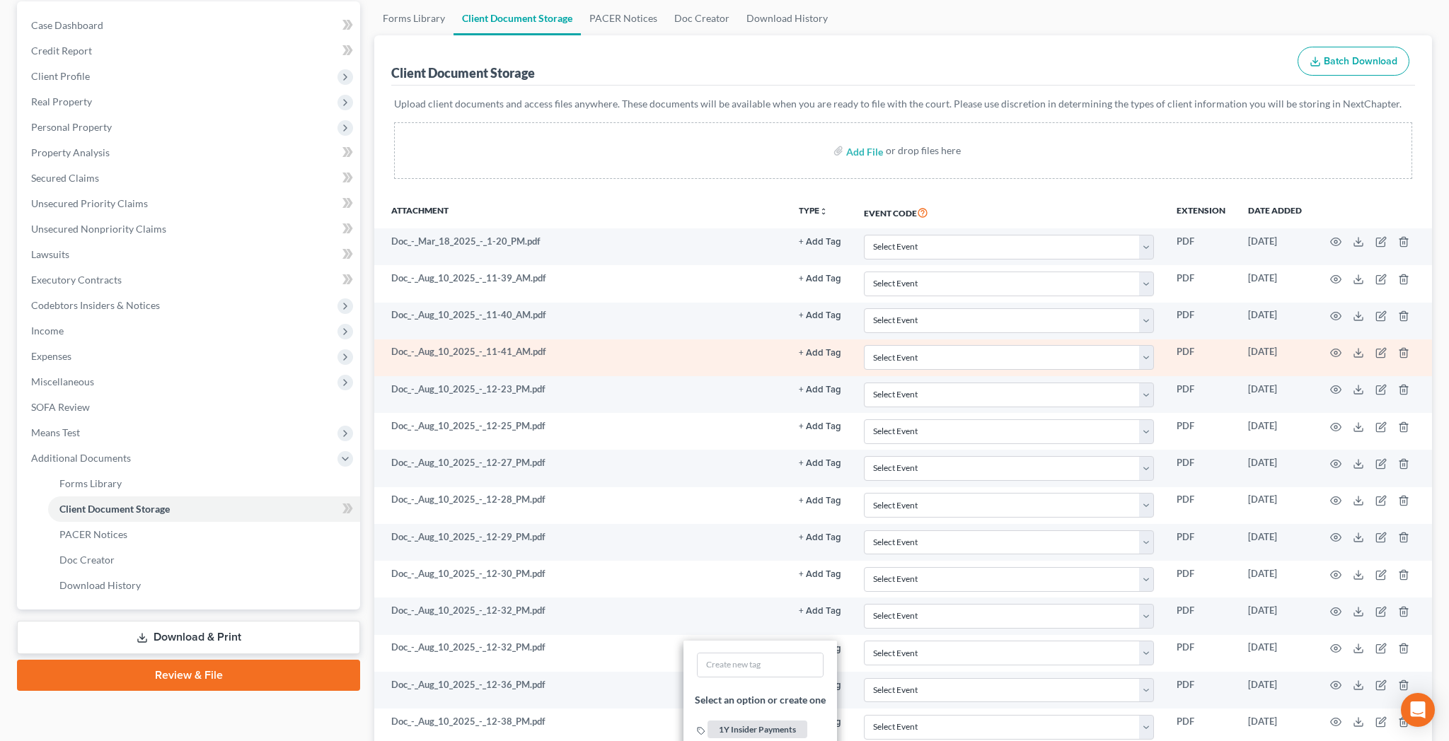
scroll to position [0, 0]
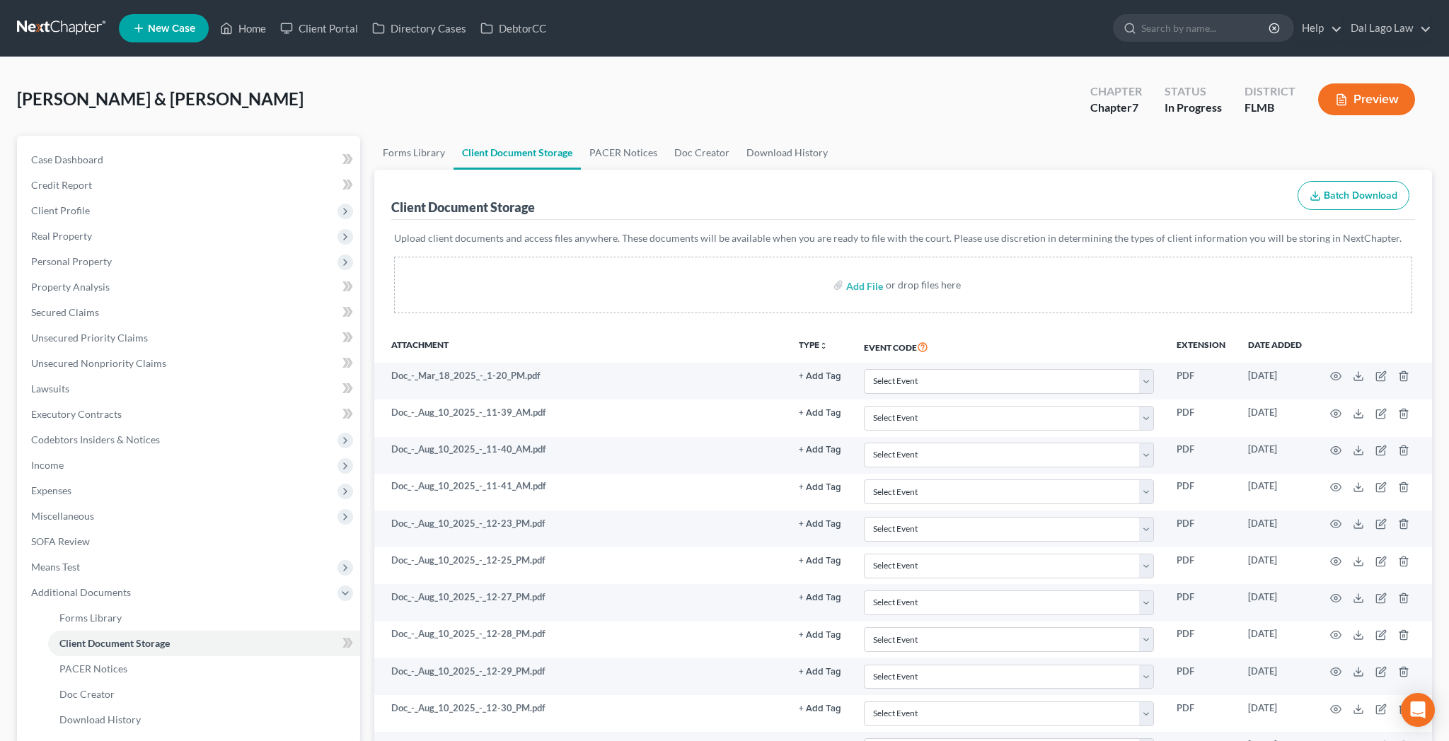
click at [1043, 136] on ul "Forms Library Client Document Storage PACER Notices Doc Creator Download History" at bounding box center [902, 153] width 1057 height 34
click at [44, 153] on span "Case Dashboard" at bounding box center [67, 159] width 72 height 12
select select "9"
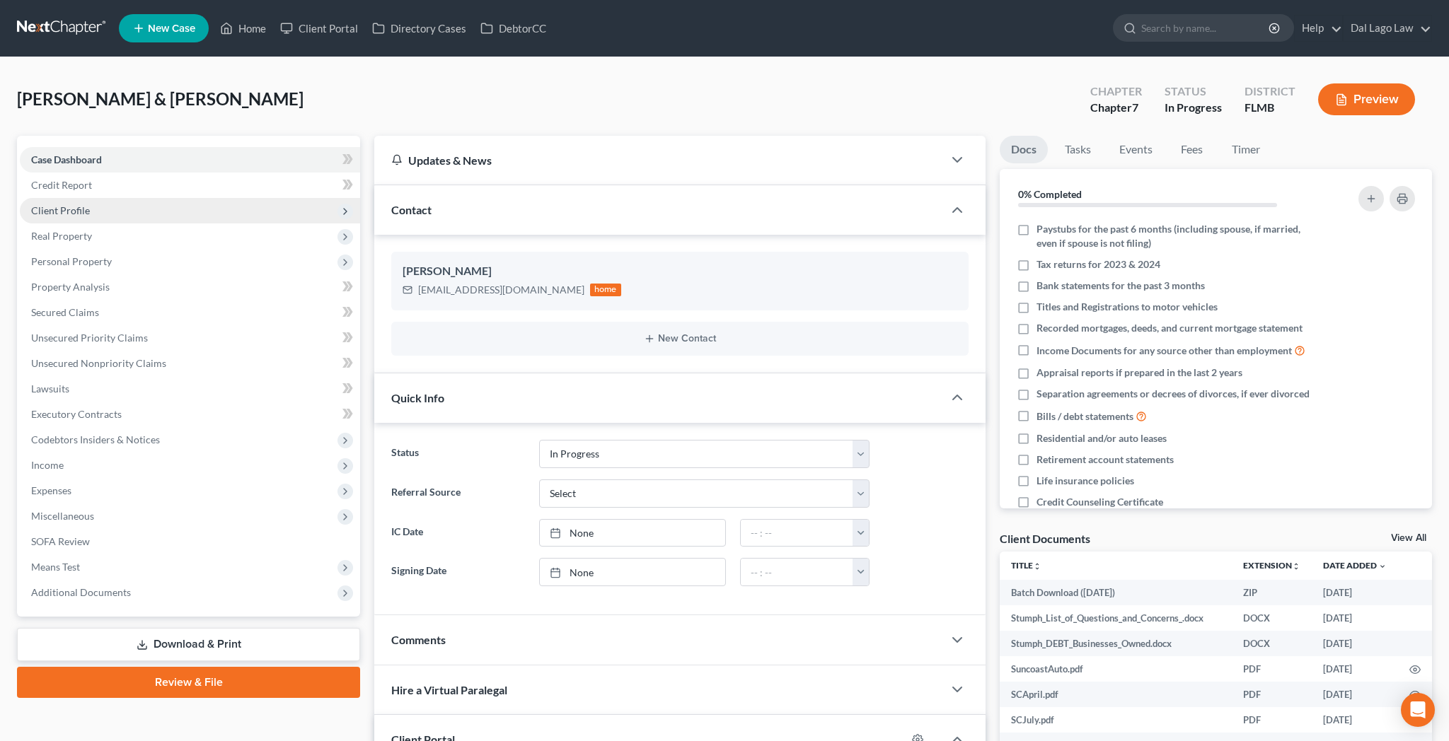
click at [52, 204] on span "Client Profile" at bounding box center [60, 210] width 59 height 12
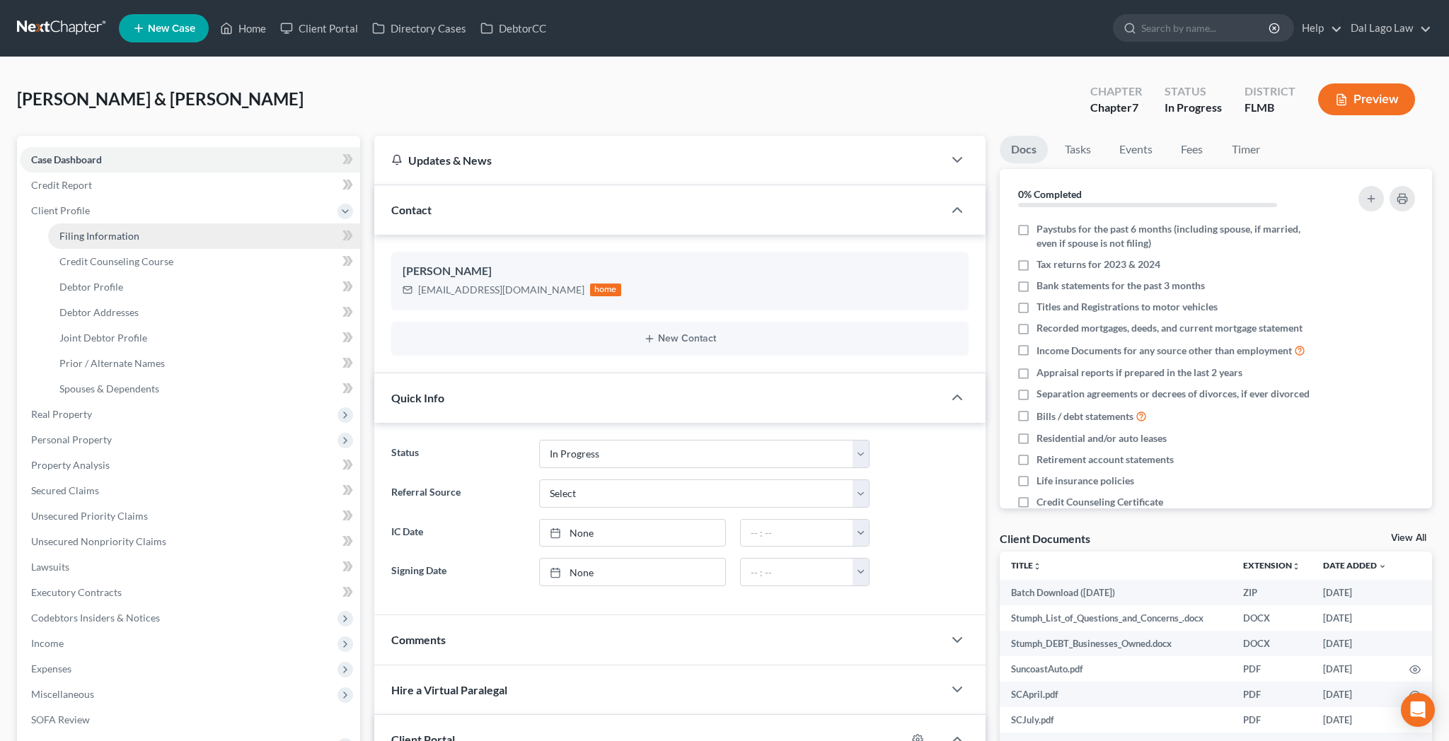
click at [61, 224] on link "Filing Information" at bounding box center [204, 236] width 312 height 25
select select "1"
select select "0"
select select "9"
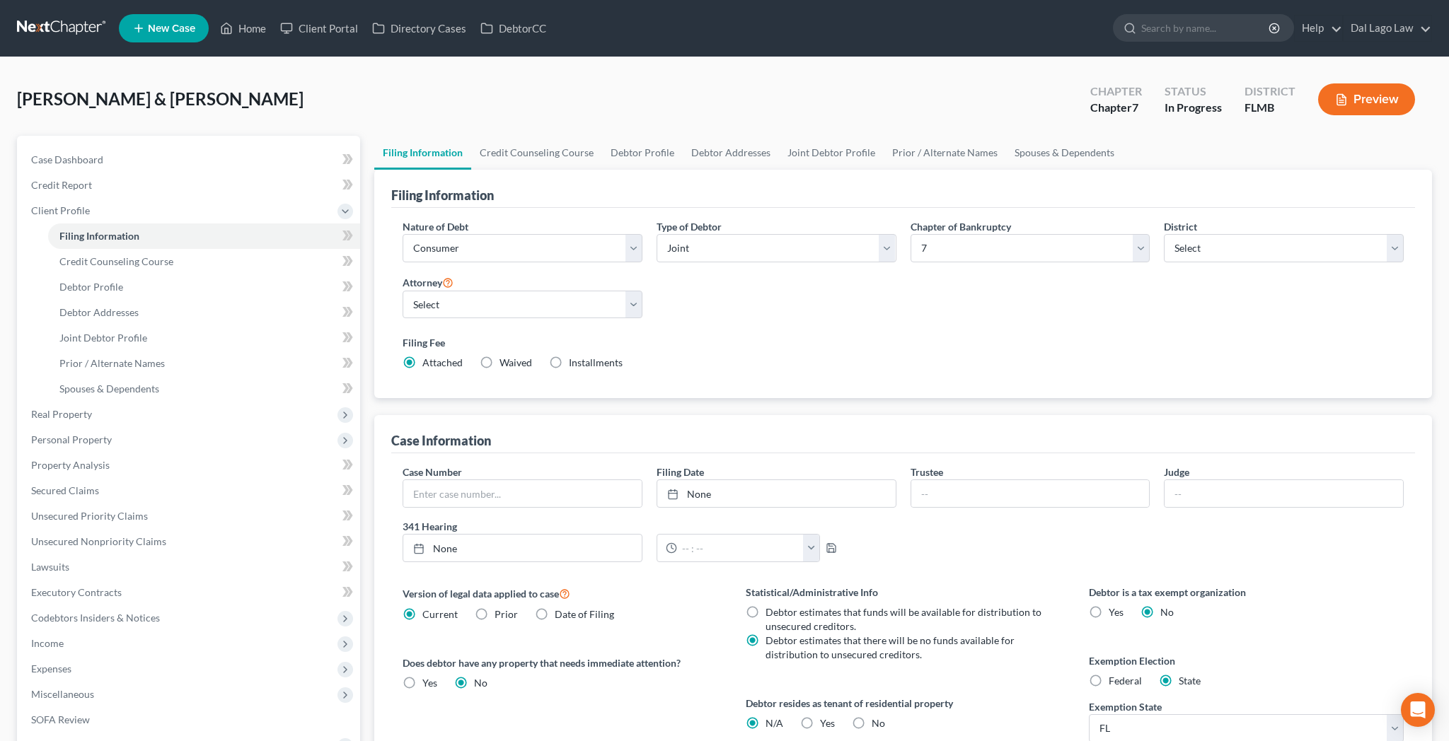
click at [871, 716] on label "No" at bounding box center [877, 723] width 13 height 14
click at [877, 716] on input "No" at bounding box center [881, 720] width 9 height 9
radio input "true"
radio input "false"
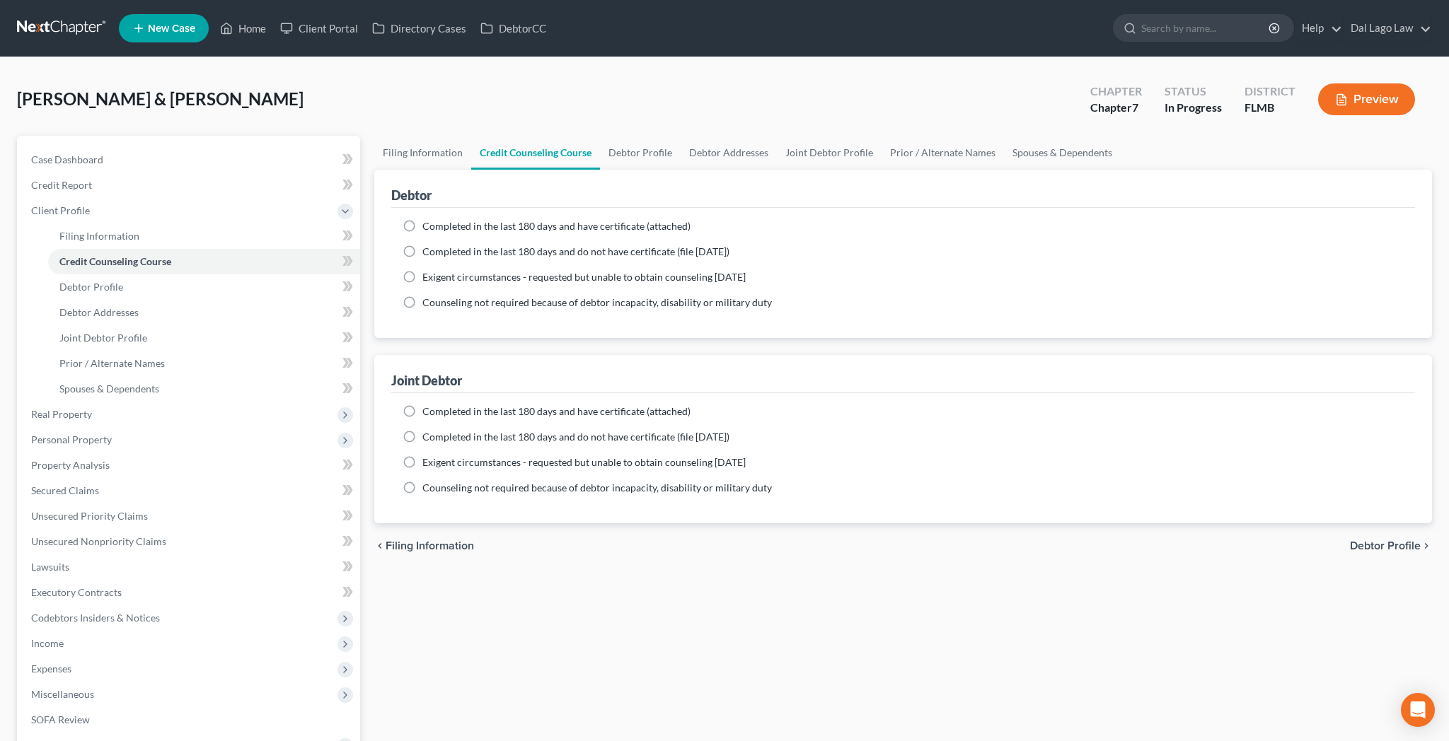
click at [1395, 540] on span "Debtor Profile" at bounding box center [1385, 545] width 71 height 11
select select "1"
select select "0"
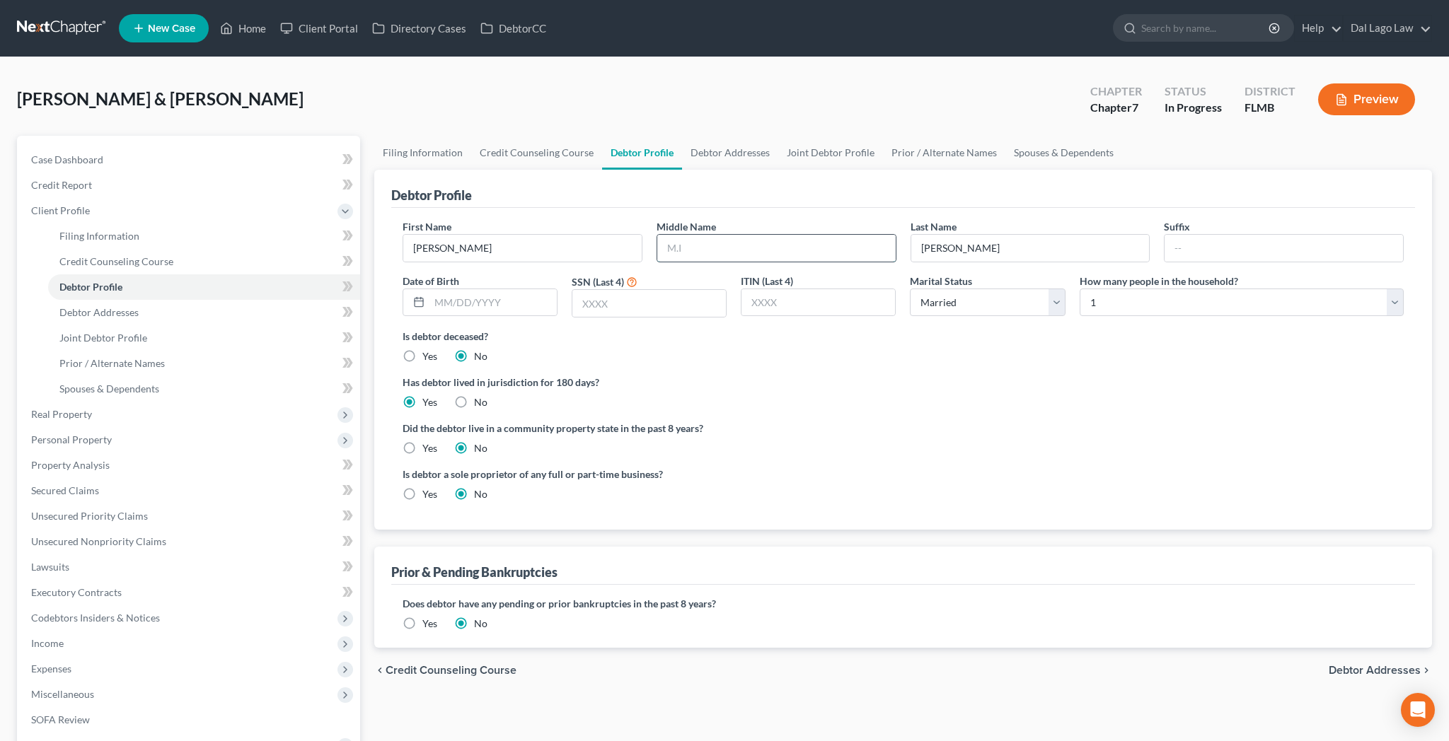
click at [714, 235] on input "text" at bounding box center [776, 248] width 238 height 27
type input "[PERSON_NAME]"
type input "[DATE]"
type input "5956"
select select "1"
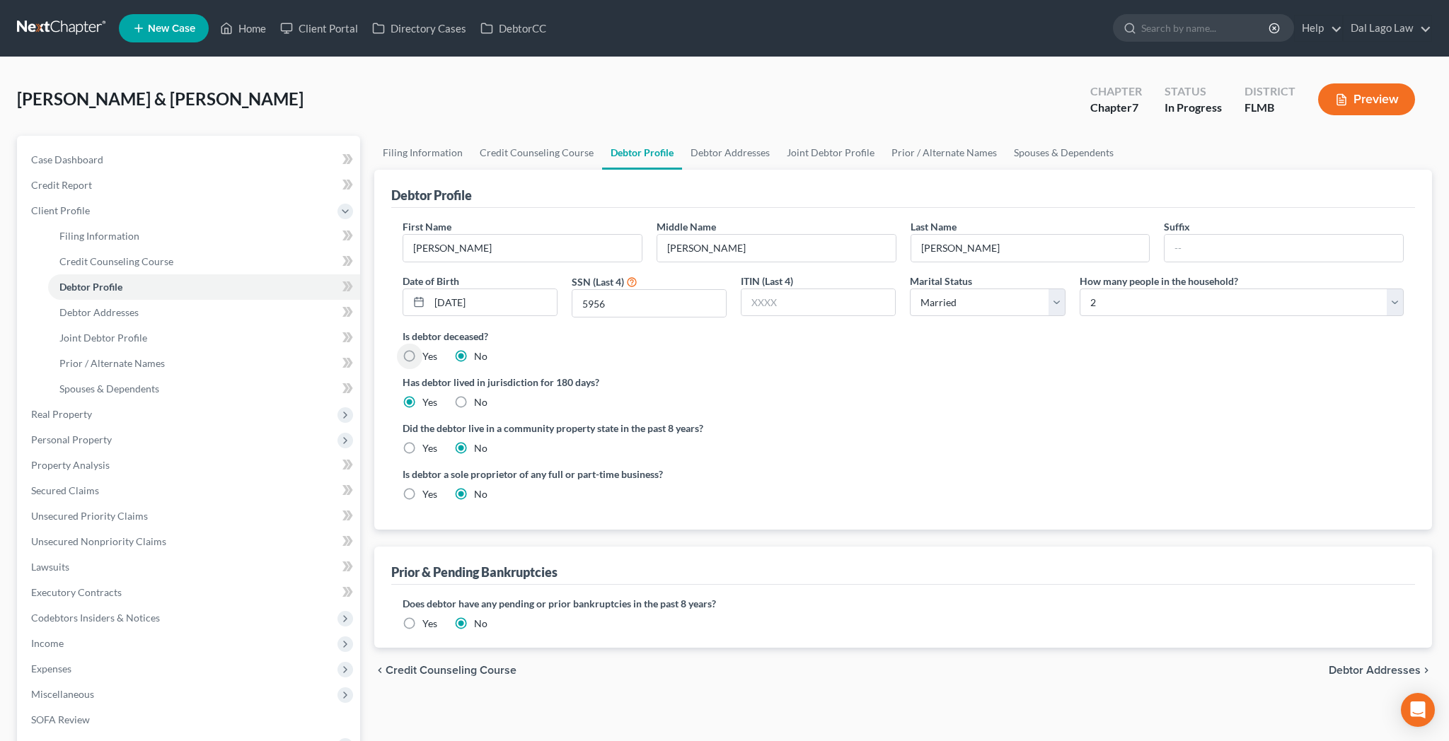
click at [1398, 665] on span "Debtor Addresses" at bounding box center [1374, 670] width 92 height 11
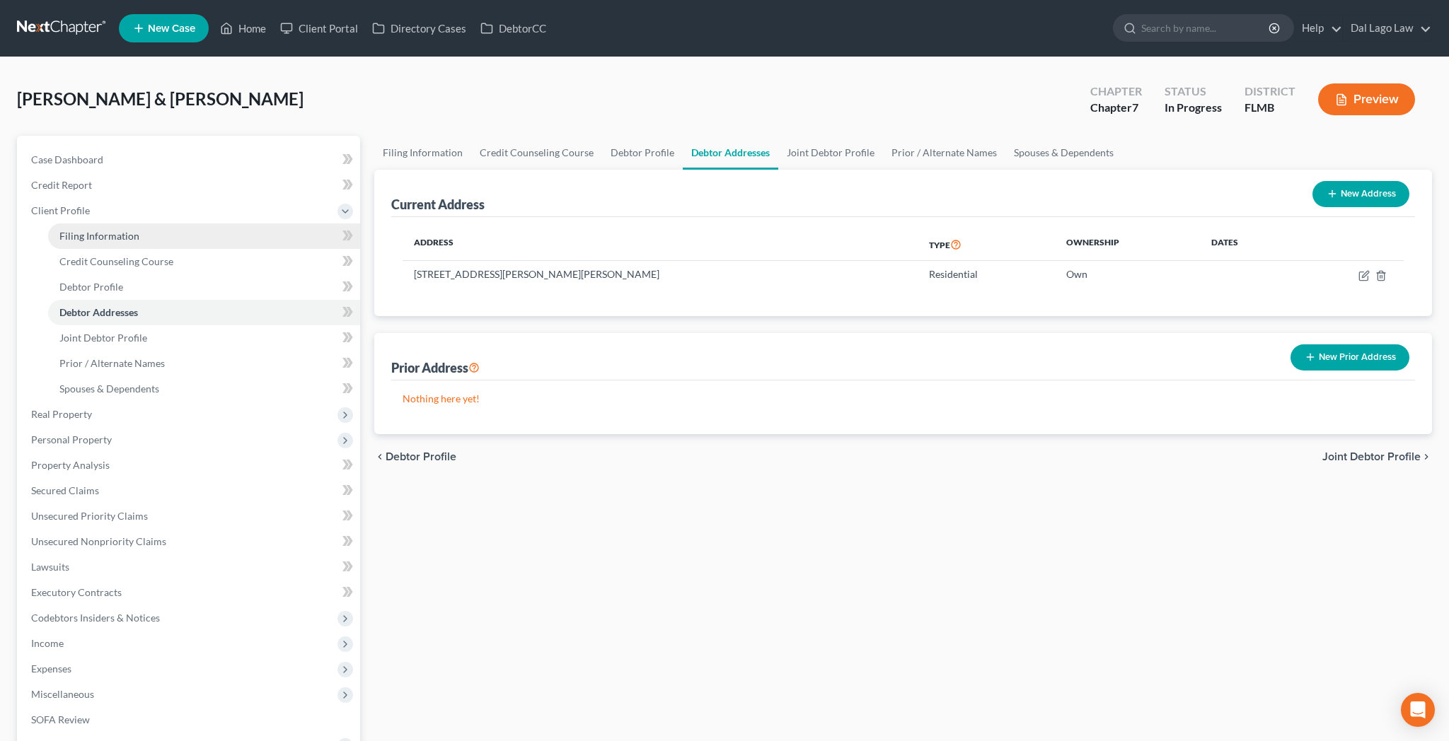
click at [72, 230] on span "Filing Information" at bounding box center [99, 236] width 80 height 12
select select "1"
select select "0"
select select "15"
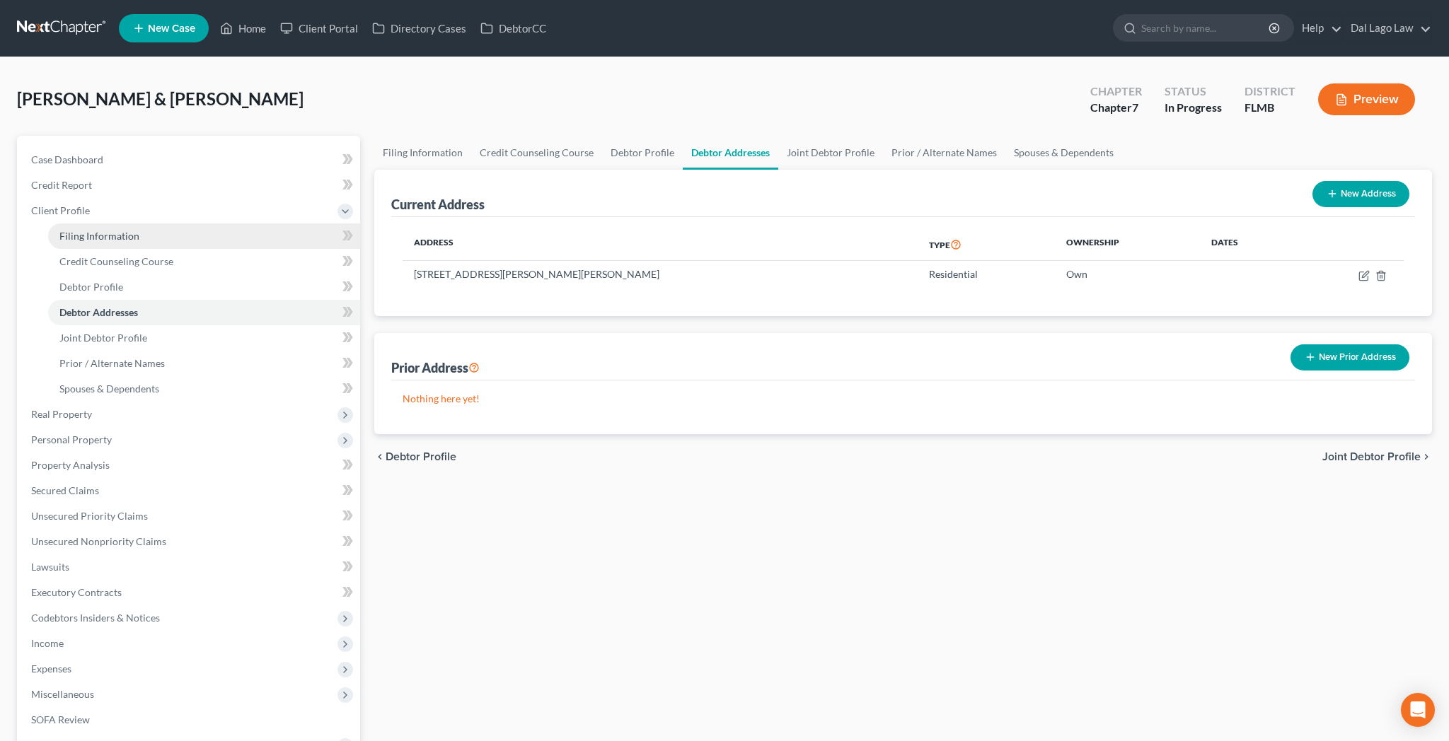
select select "0"
select select "9"
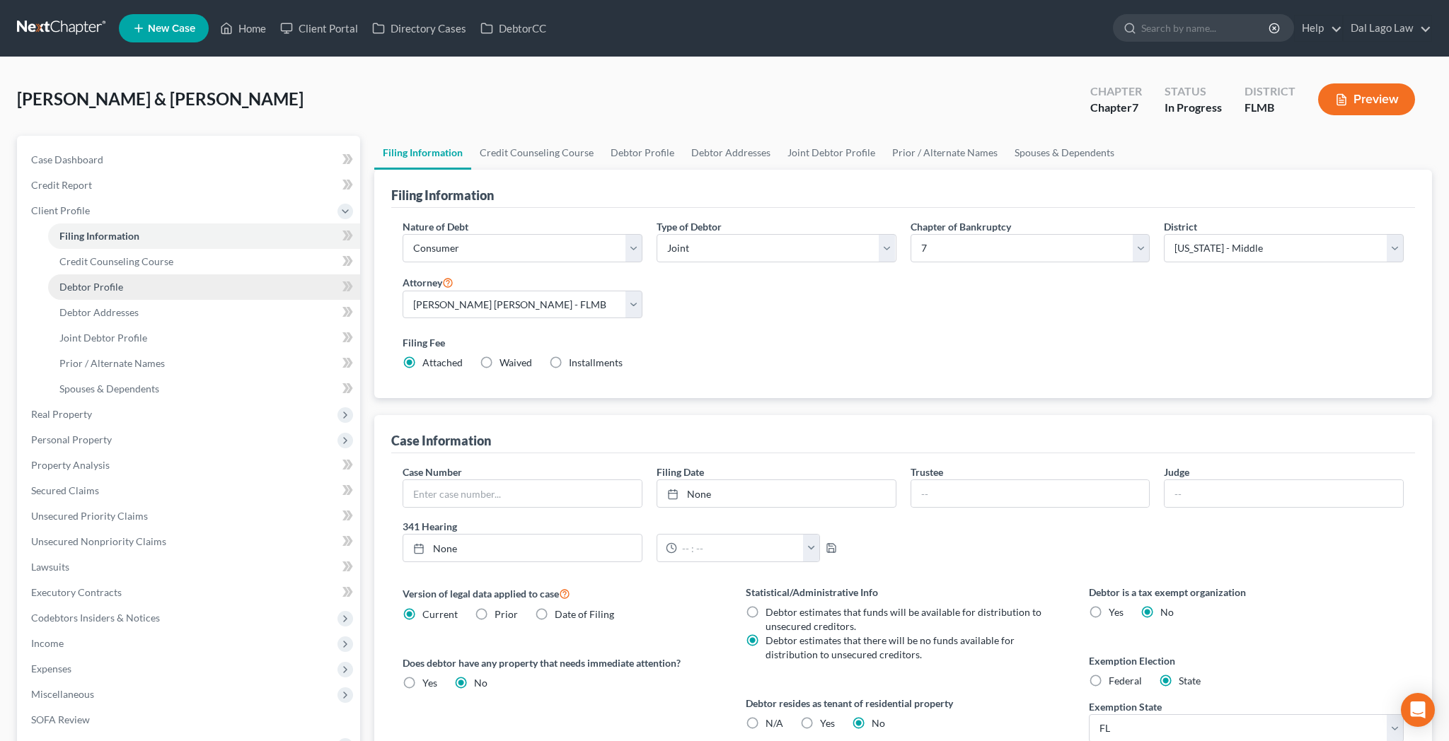
click at [83, 281] on span "Debtor Profile" at bounding box center [91, 287] width 64 height 12
select select "1"
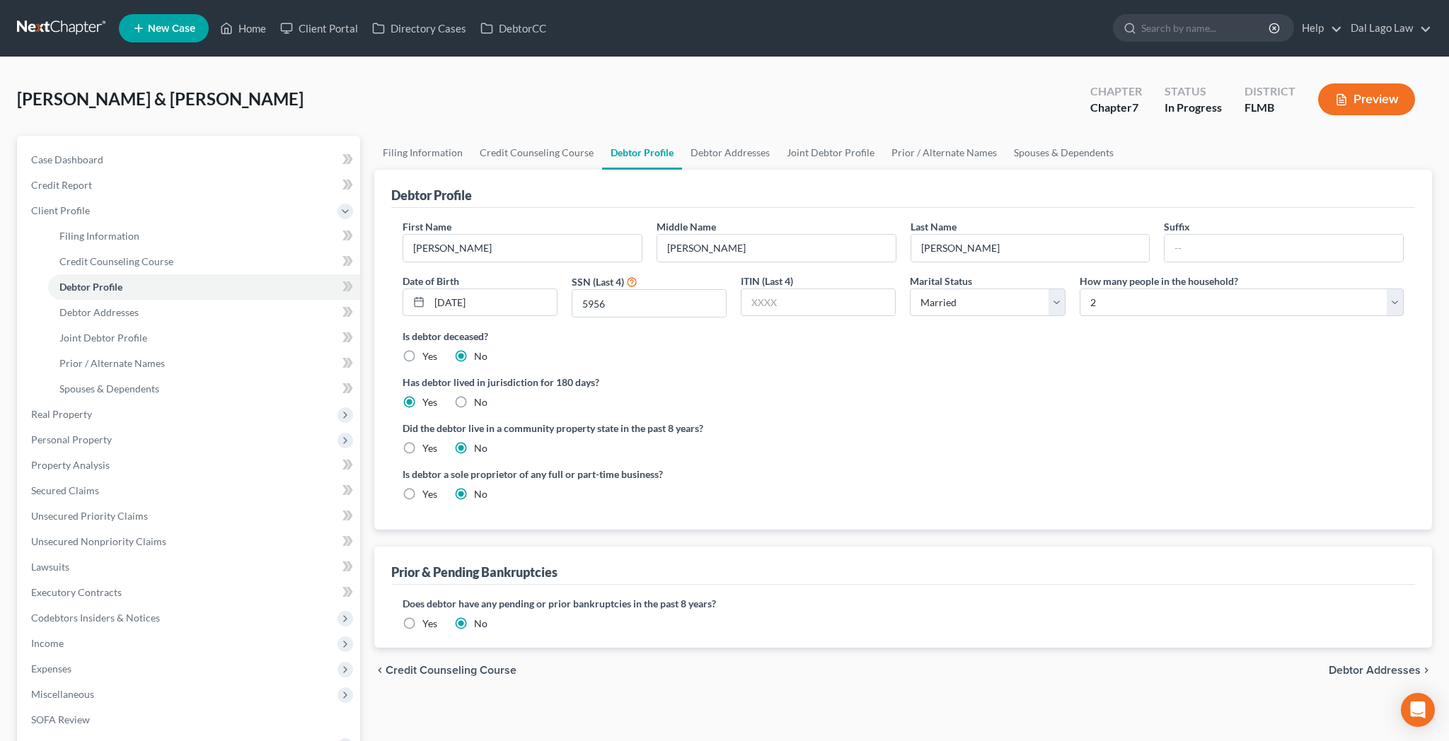
click at [1362, 665] on span "Debtor Addresses" at bounding box center [1374, 670] width 92 height 11
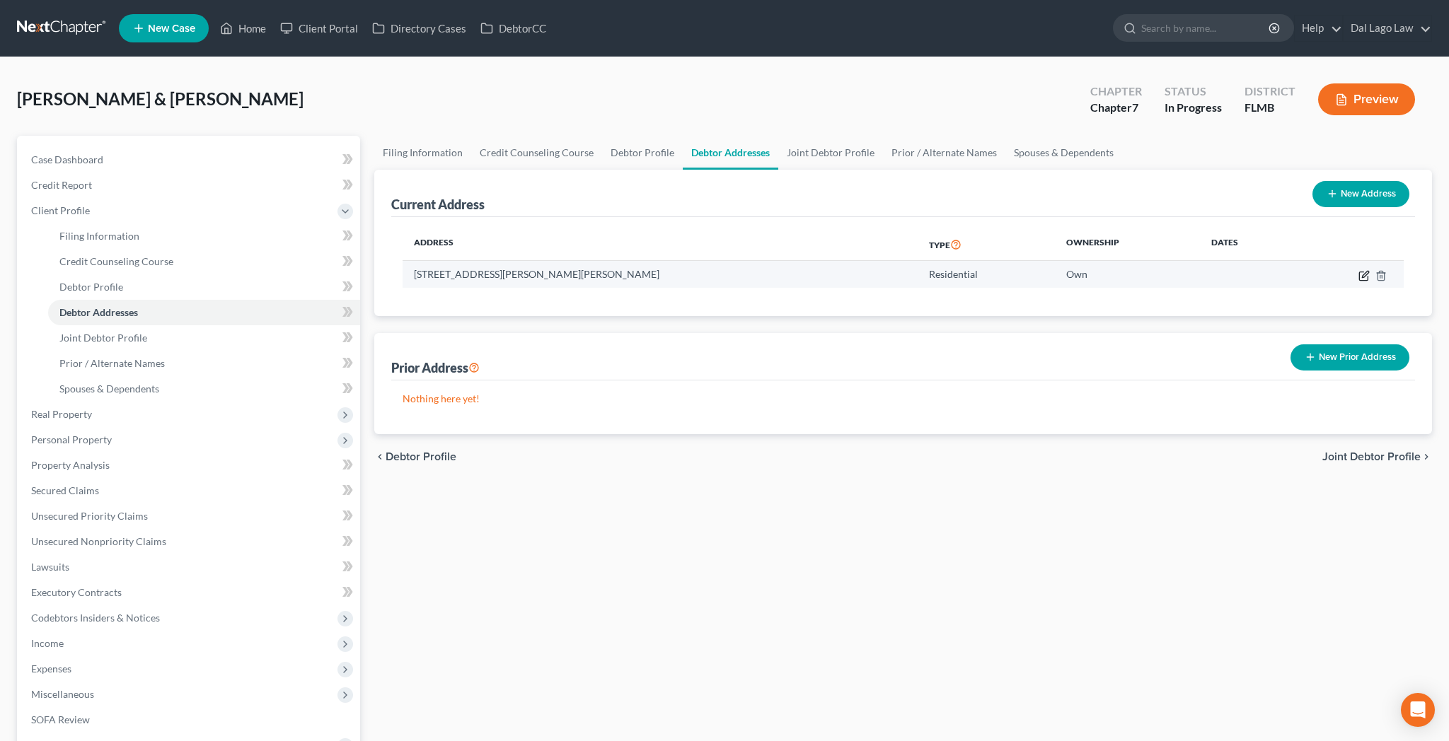
click at [1369, 270] on icon "button" at bounding box center [1363, 275] width 11 height 11
select select "9"
select select "0"
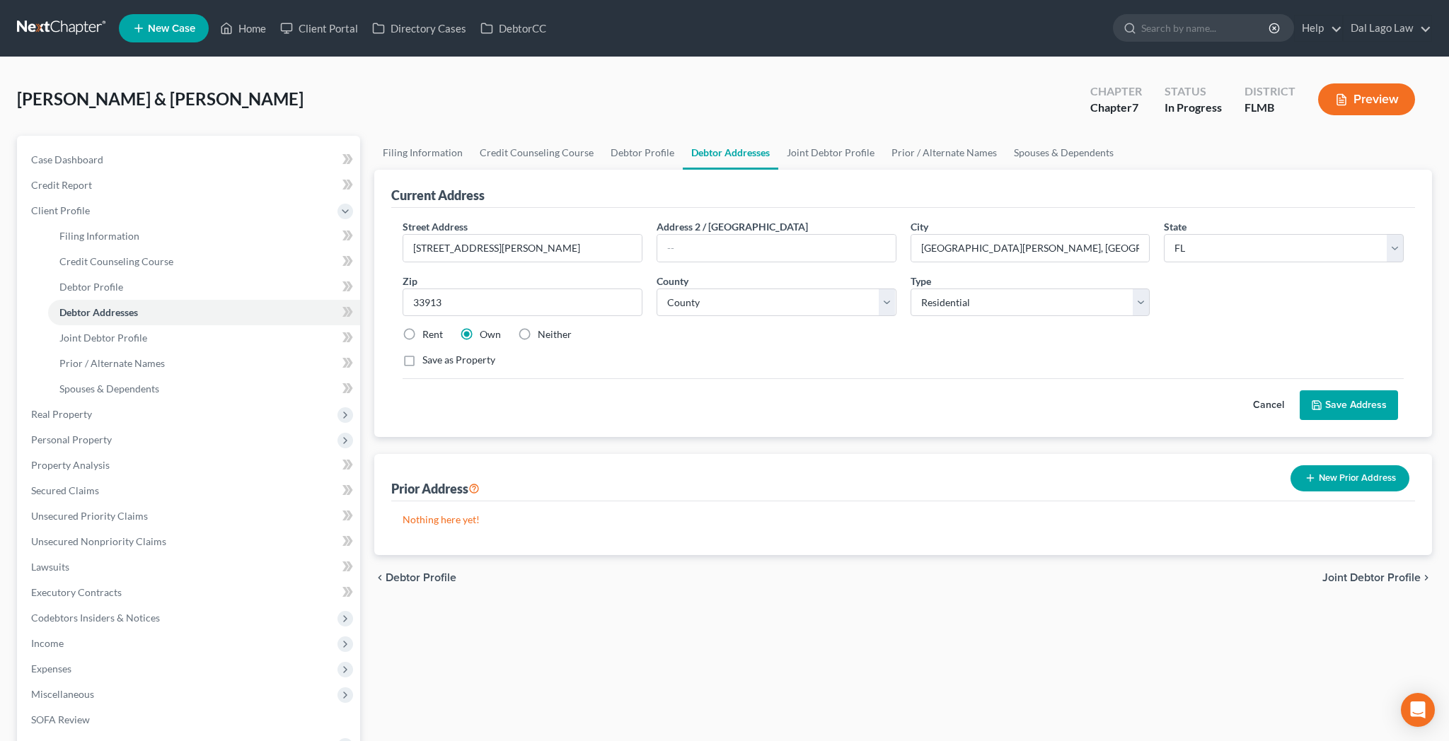
click at [937, 219] on div "City * [GEOGRAPHIC_DATA][PERSON_NAME], [GEOGRAPHIC_DATA]" at bounding box center [1030, 240] width 254 height 43
click at [992, 235] on input "[GEOGRAPHIC_DATA][PERSON_NAME], [GEOGRAPHIC_DATA]" at bounding box center [1030, 248] width 238 height 27
type input "[GEOGRAPHIC_DATA][PERSON_NAME],"
select select "34"
click at [1374, 390] on button "Save Address" at bounding box center [1348, 405] width 98 height 30
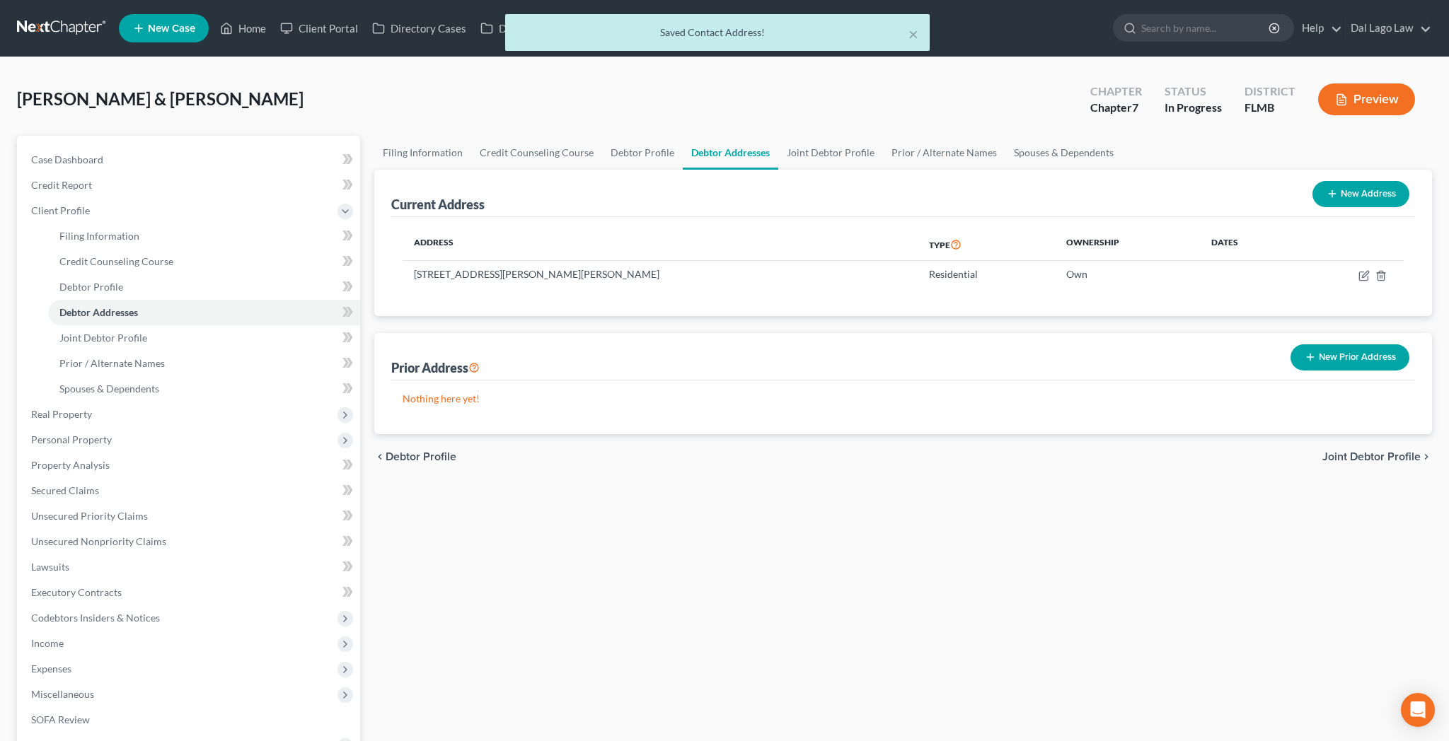
click at [1376, 451] on span "Joint Debtor Profile" at bounding box center [1371, 456] width 98 height 11
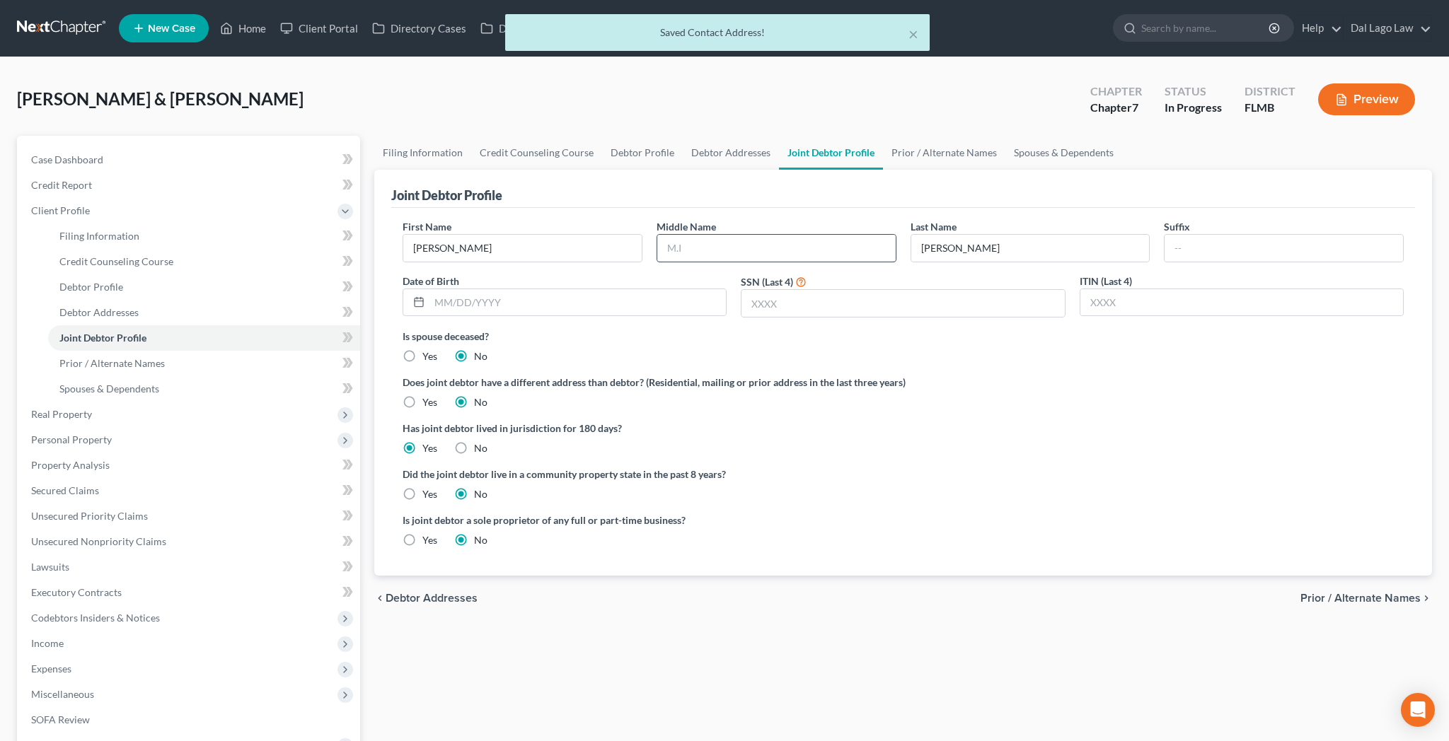
click at [664, 235] on input "text" at bounding box center [776, 248] width 238 height 27
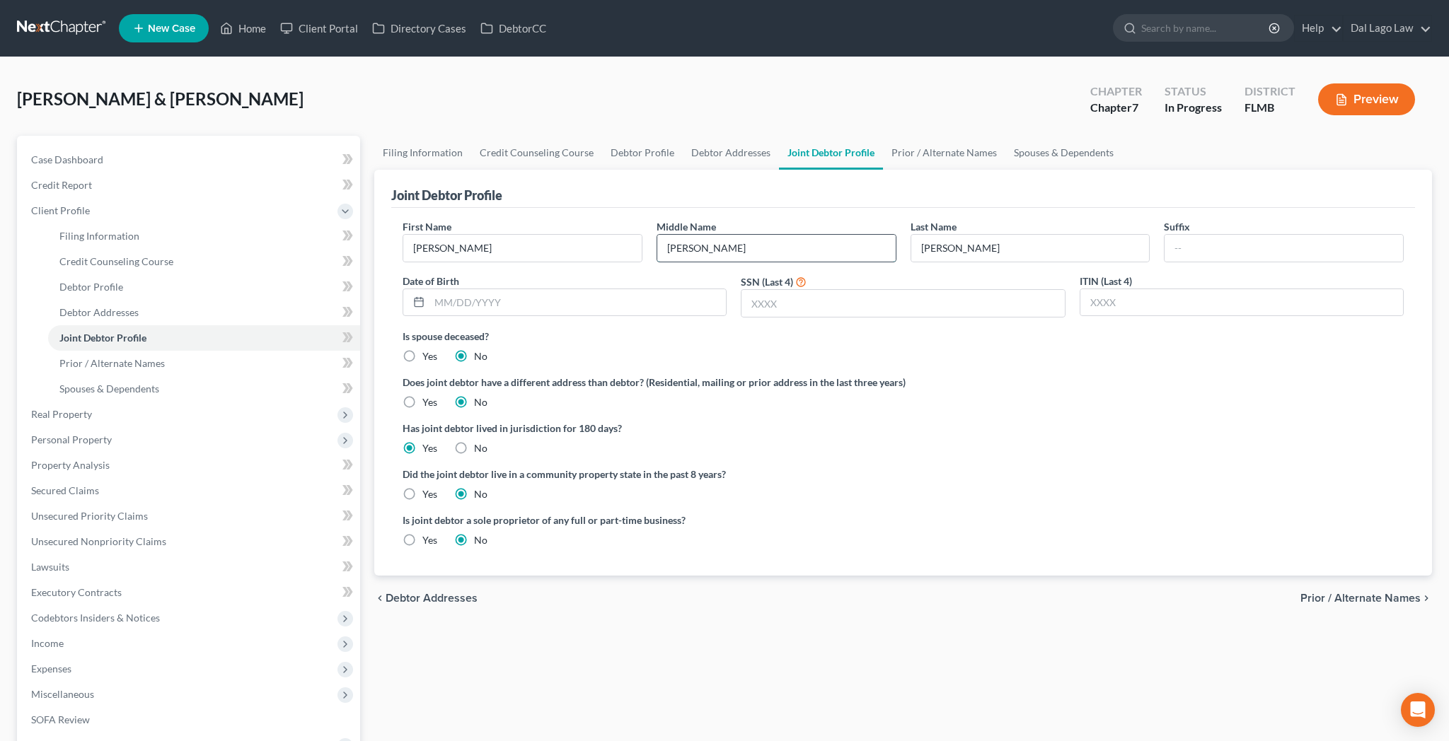
type input "[PERSON_NAME]"
type input "[DATE]"
type input "1253"
click at [1376, 593] on span "Prior / Alternate Names" at bounding box center [1360, 598] width 120 height 11
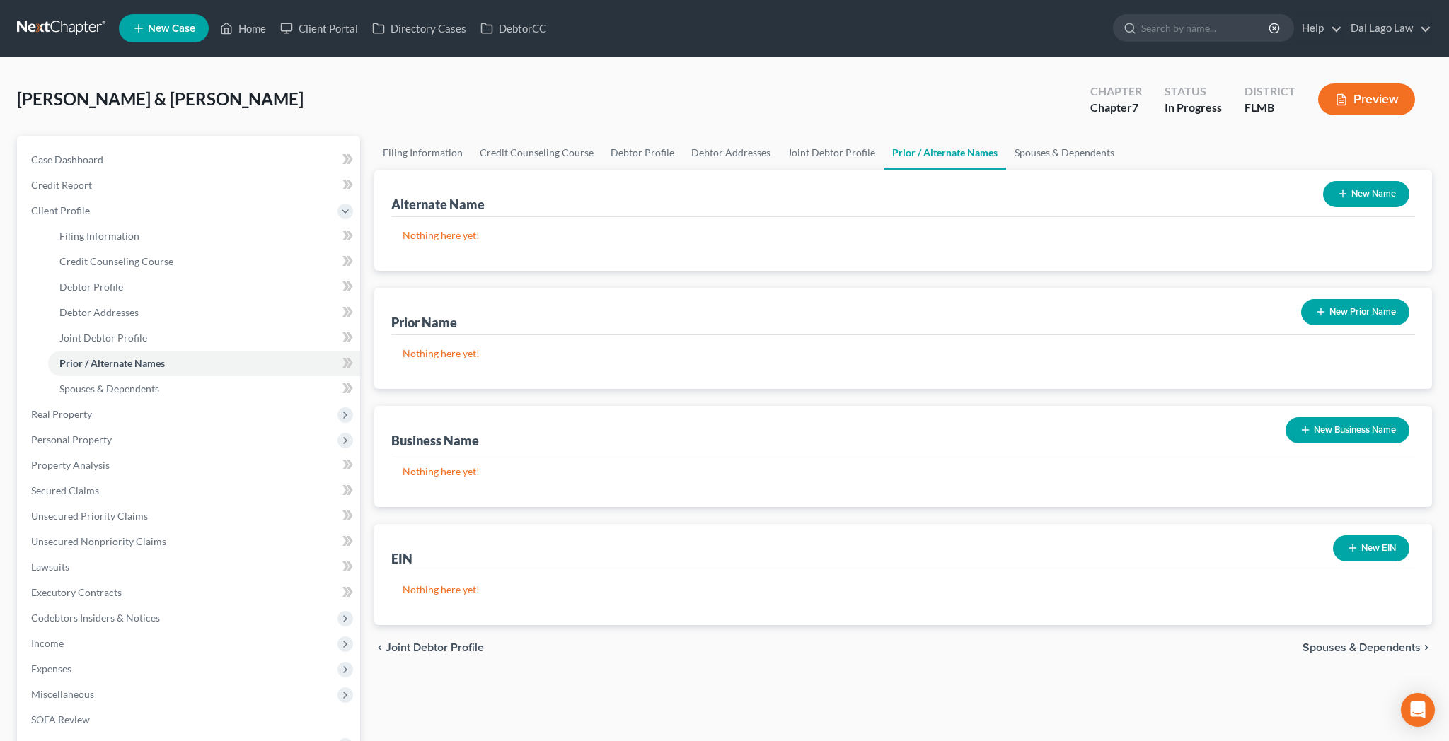
click at [1366, 642] on span "Spouses & Dependents" at bounding box center [1361, 647] width 118 height 11
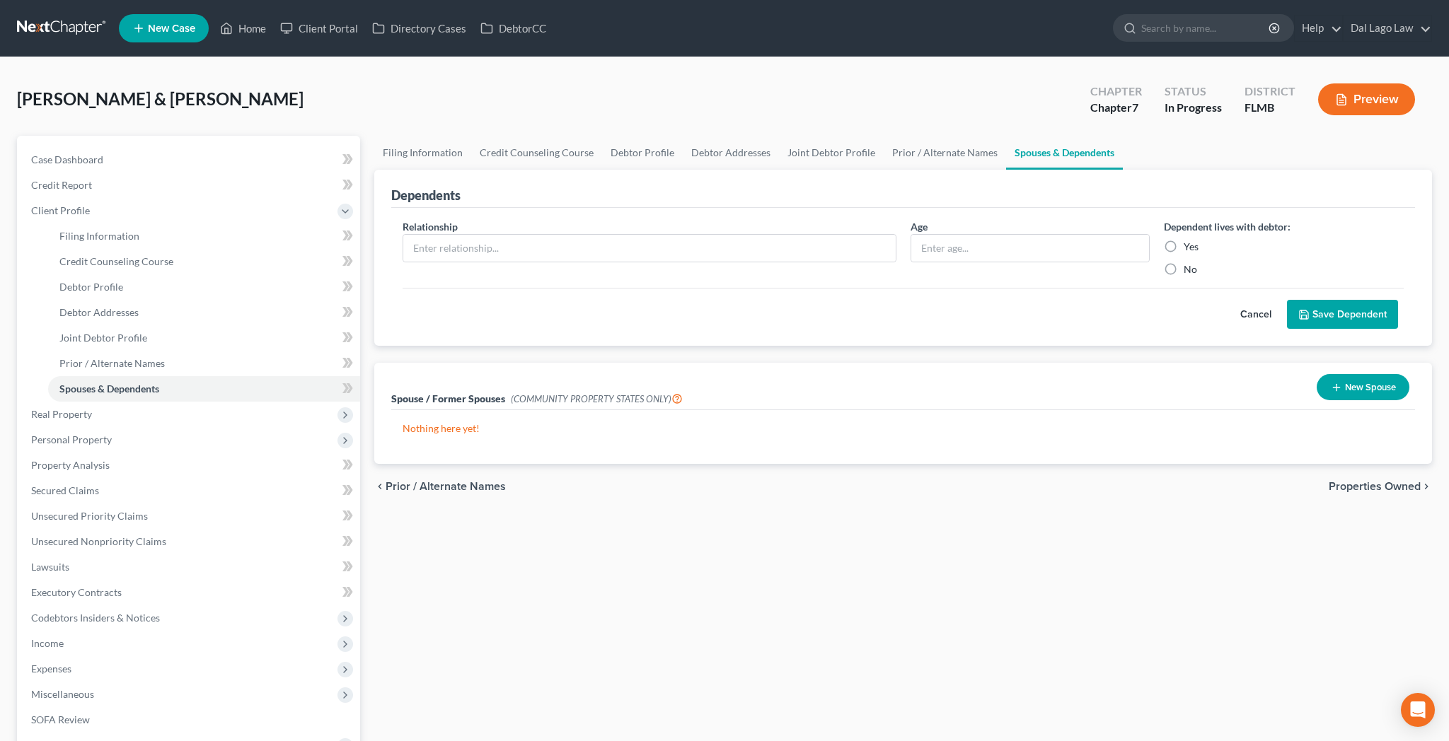
click at [1287, 301] on button "Cancel" at bounding box center [1255, 315] width 62 height 28
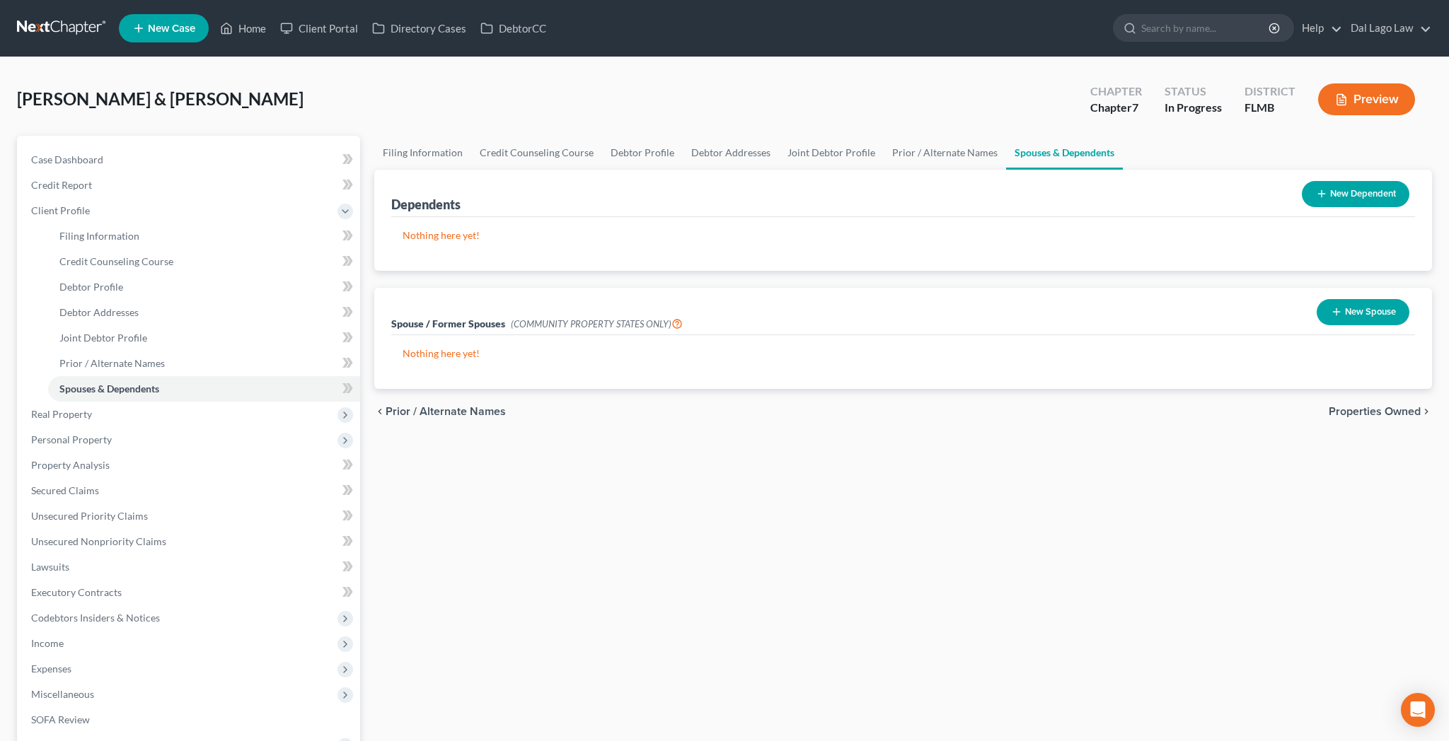
click at [1383, 406] on span "Properties Owned" at bounding box center [1374, 411] width 92 height 11
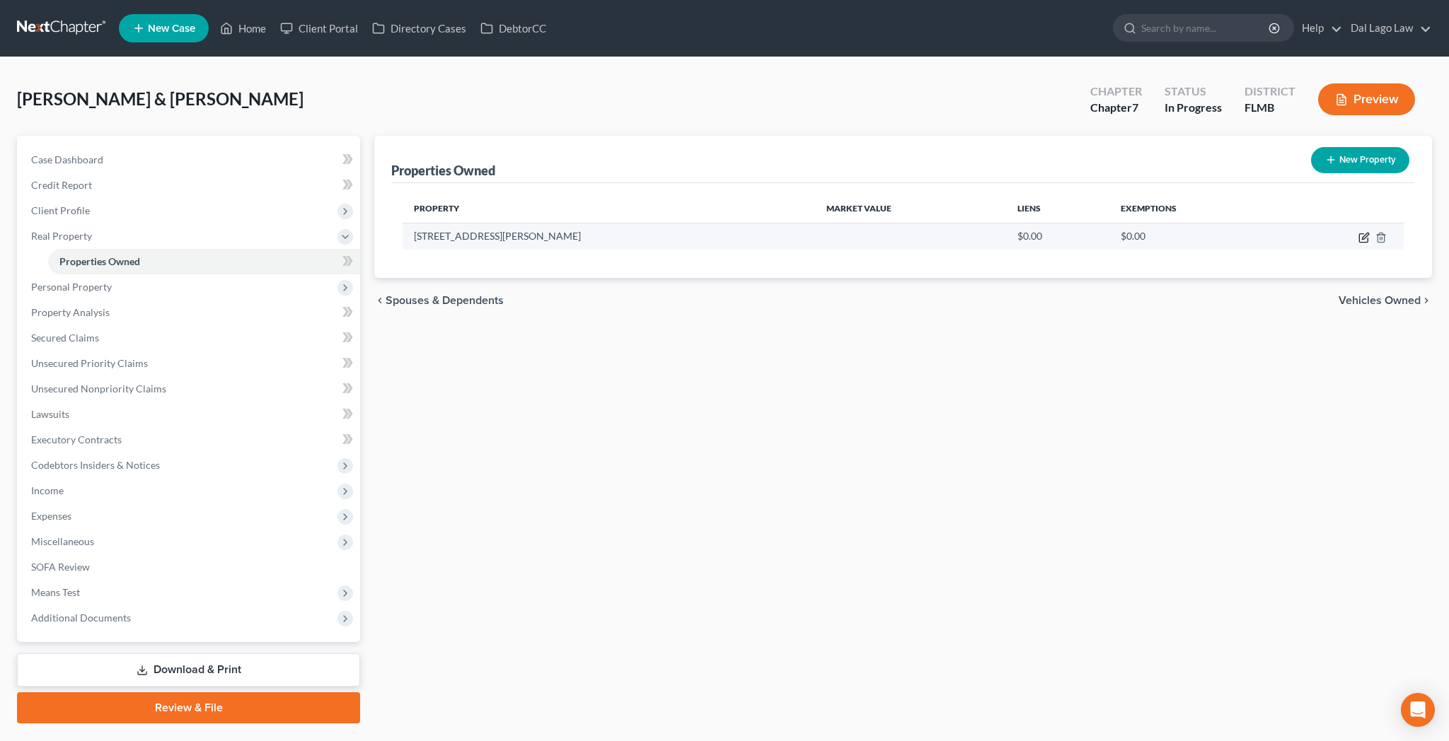
click at [1369, 232] on icon "button" at bounding box center [1363, 237] width 11 height 11
select select "9"
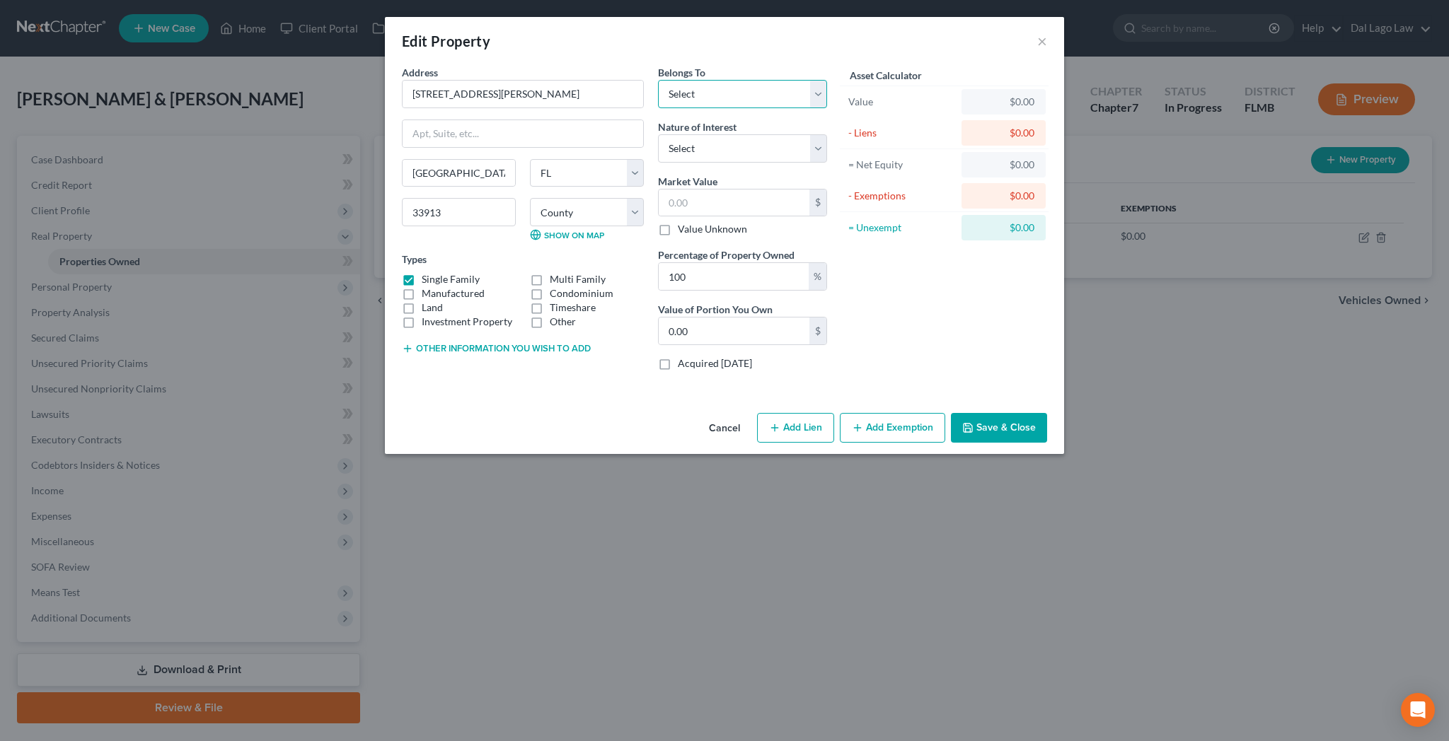
select select "2"
click option "Debtor 1 And Debtor 2 Only" at bounding box center [0, 0] width 0 height 0
select select "5"
click option "Tenancy By The Entireties" at bounding box center [0, 0] width 0 height 0
click at [951, 413] on button "Save & Close" at bounding box center [999, 428] width 96 height 30
